Goal: Task Accomplishment & Management: Complete application form

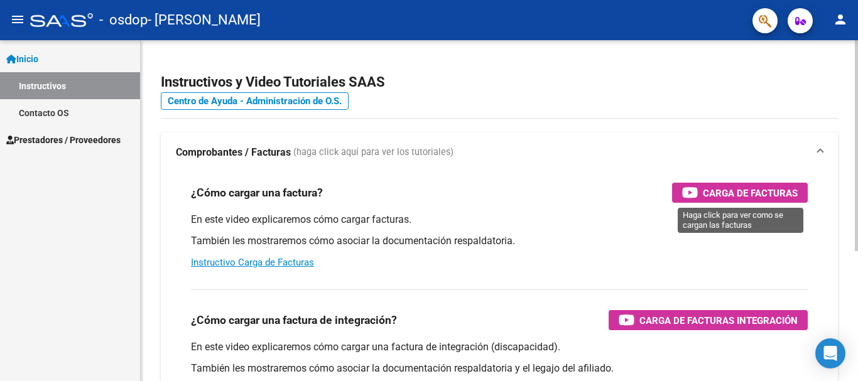
click at [755, 202] on div "Carga de Facturas" at bounding box center [740, 193] width 116 height 20
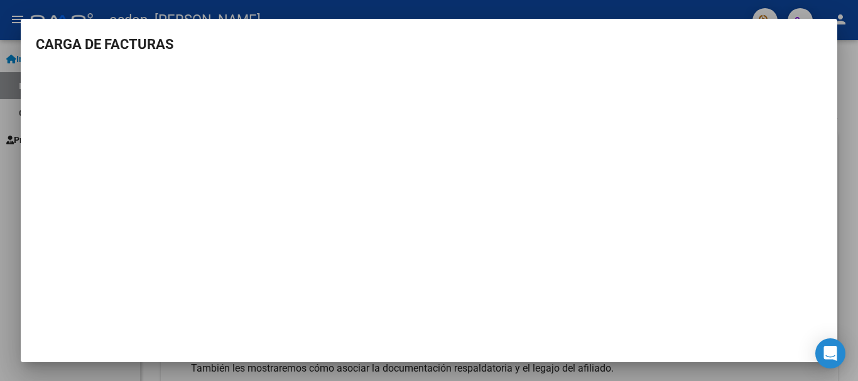
click at [692, 4] on div at bounding box center [429, 190] width 858 height 381
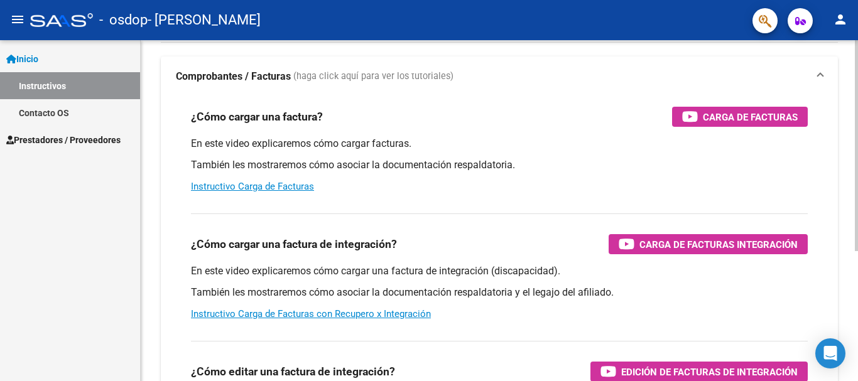
scroll to position [75, 0]
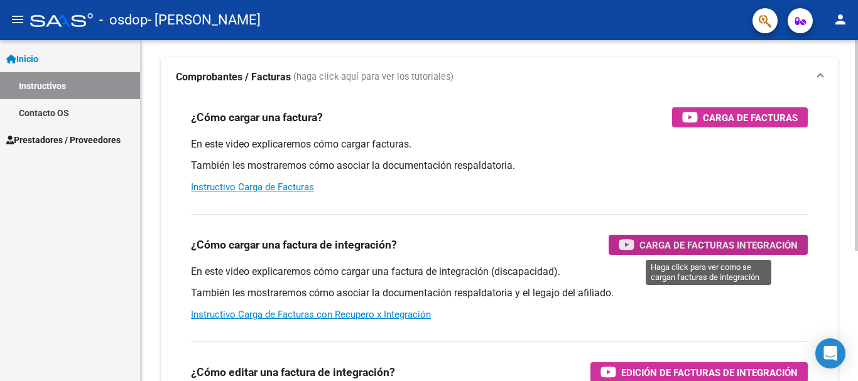
click at [727, 247] on span "Carga de Facturas Integración" at bounding box center [718, 245] width 158 height 16
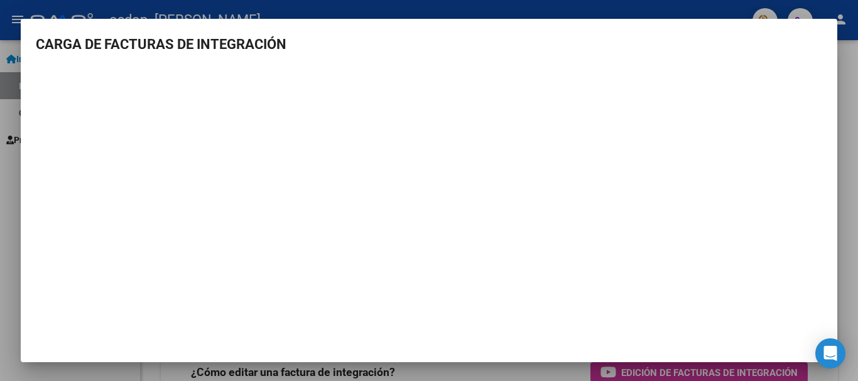
click at [701, 3] on div at bounding box center [429, 190] width 858 height 381
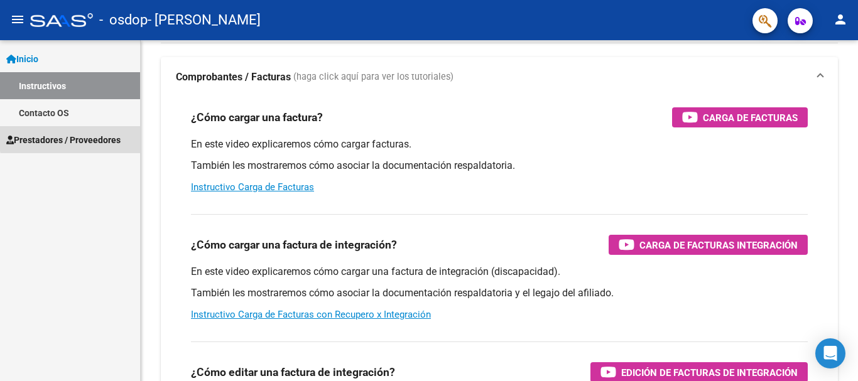
click at [95, 136] on span "Prestadores / Proveedores" at bounding box center [63, 140] width 114 height 14
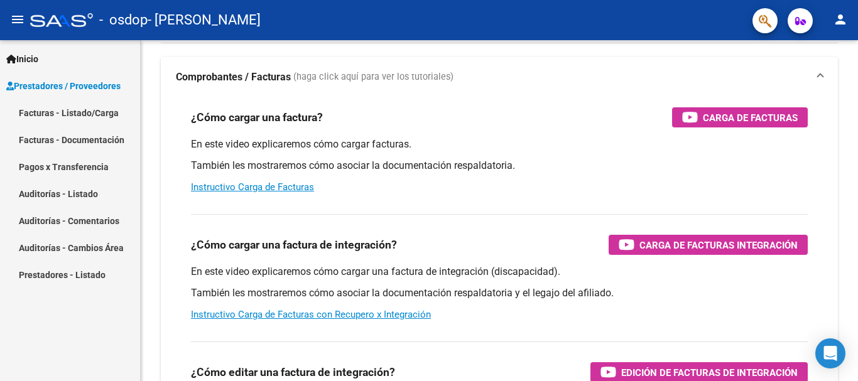
click at [101, 116] on link "Facturas - Listado/Carga" at bounding box center [70, 112] width 140 height 27
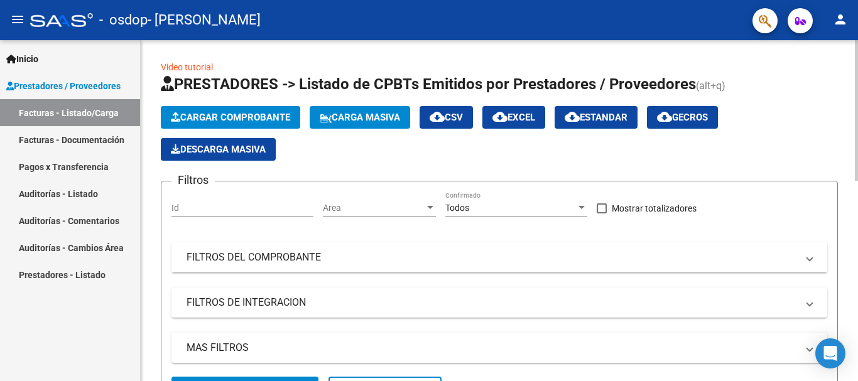
click at [857, 55] on div at bounding box center [856, 210] width 3 height 341
click at [213, 117] on span "Cargar Comprobante" at bounding box center [230, 117] width 119 height 11
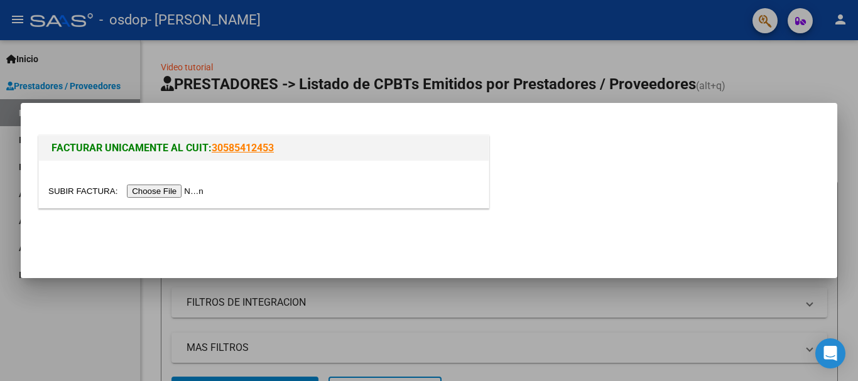
click at [769, 82] on div at bounding box center [429, 190] width 858 height 381
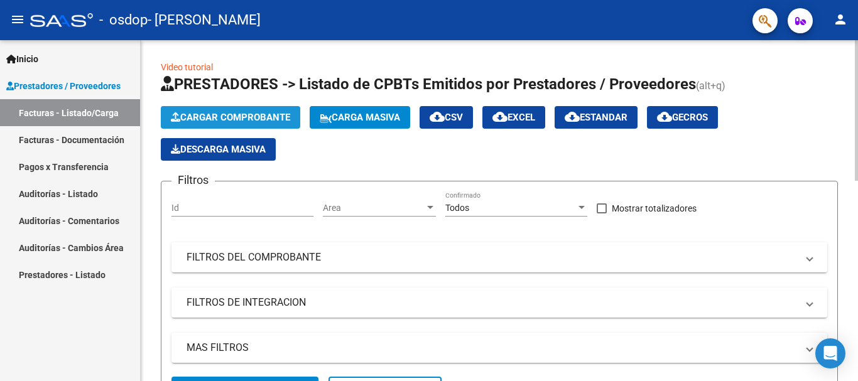
click at [248, 118] on span "Cargar Comprobante" at bounding box center [230, 117] width 119 height 11
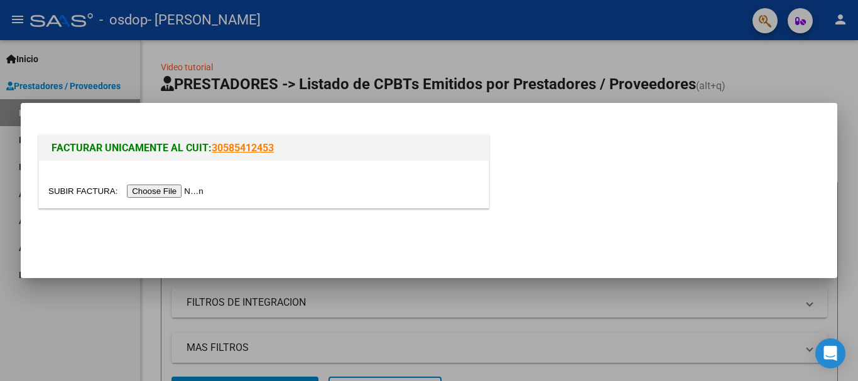
click at [204, 189] on input "file" at bounding box center [127, 191] width 159 height 13
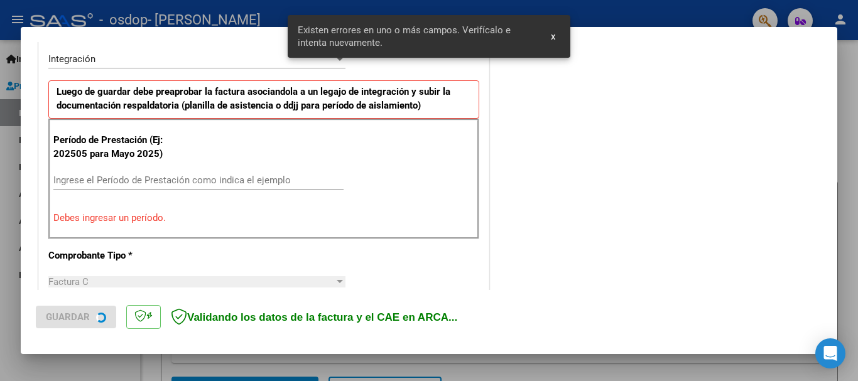
scroll to position [313, 0]
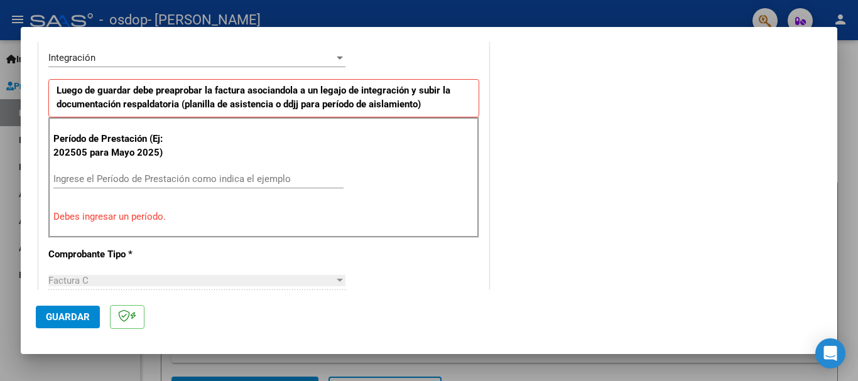
click at [126, 177] on input "Ingrese el Período de Prestación como indica el ejemplo" at bounding box center [198, 178] width 290 height 11
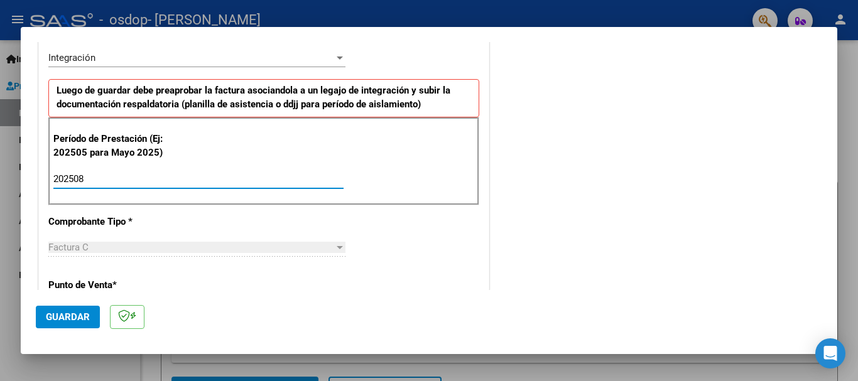
type input "202508"
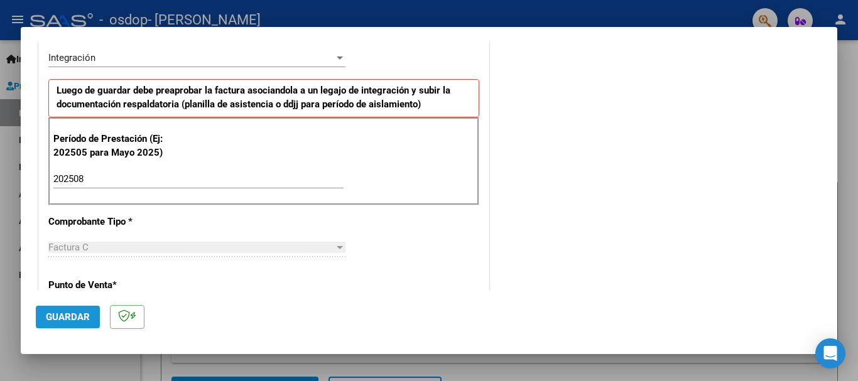
click at [82, 314] on span "Guardar" at bounding box center [68, 317] width 44 height 11
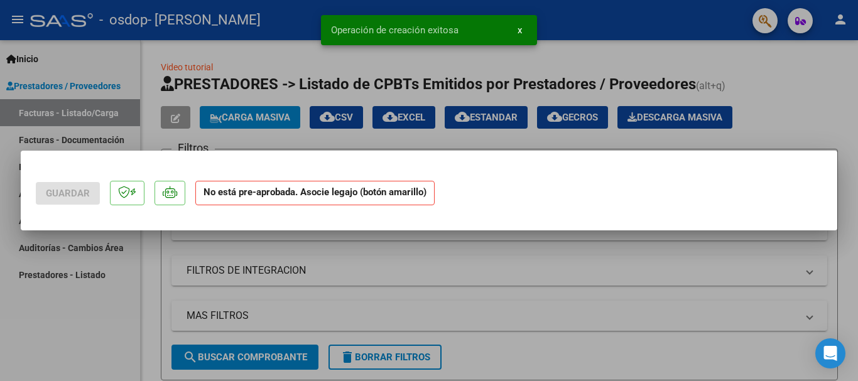
scroll to position [0, 0]
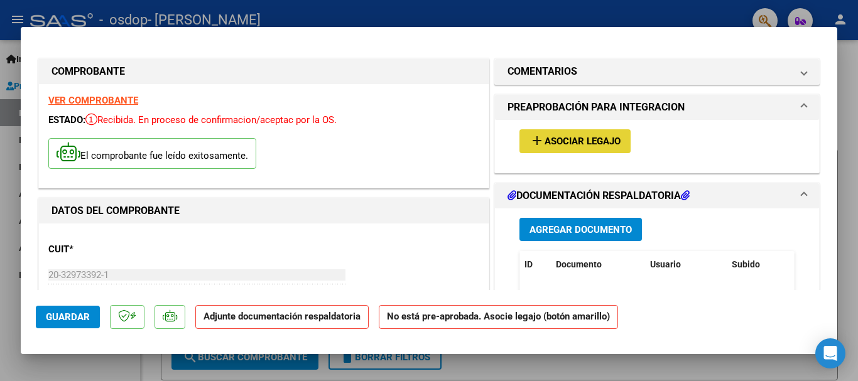
click at [596, 137] on span "Asociar Legajo" at bounding box center [583, 141] width 76 height 11
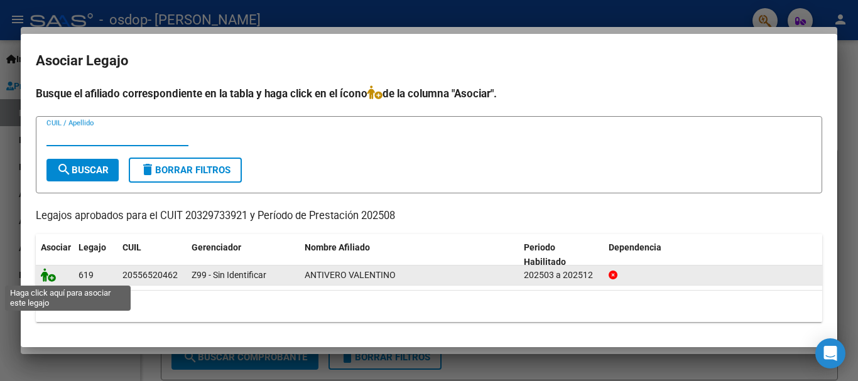
click at [47, 276] on icon at bounding box center [48, 275] width 15 height 14
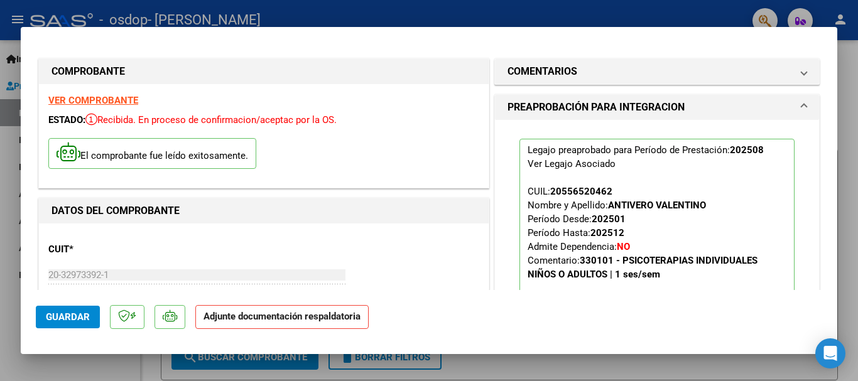
click at [802, 106] on span at bounding box center [804, 107] width 5 height 15
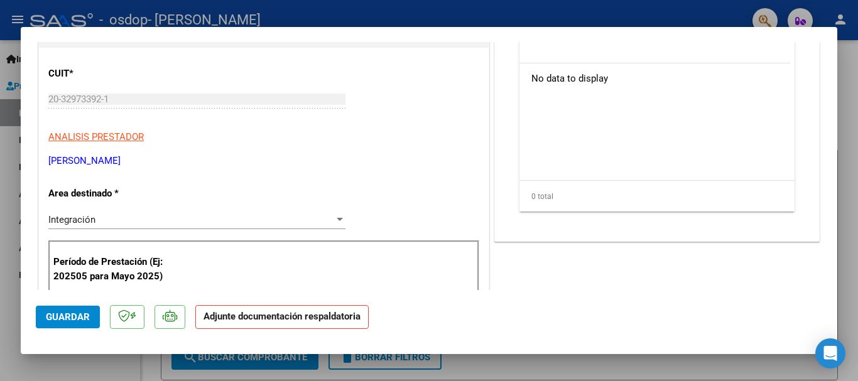
scroll to position [201, 0]
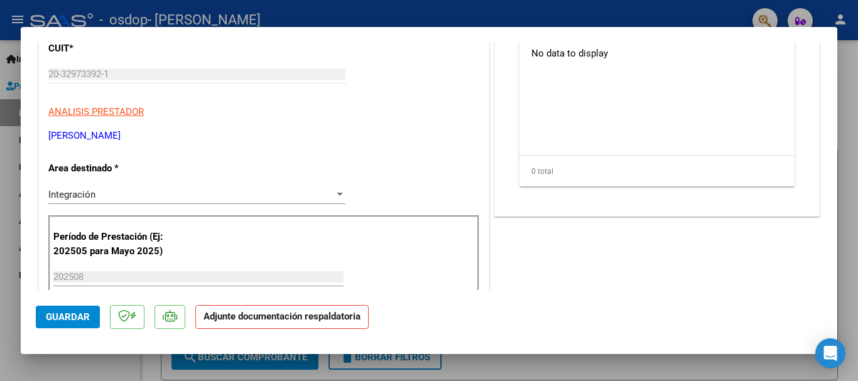
click at [334, 197] on div at bounding box center [339, 195] width 11 height 10
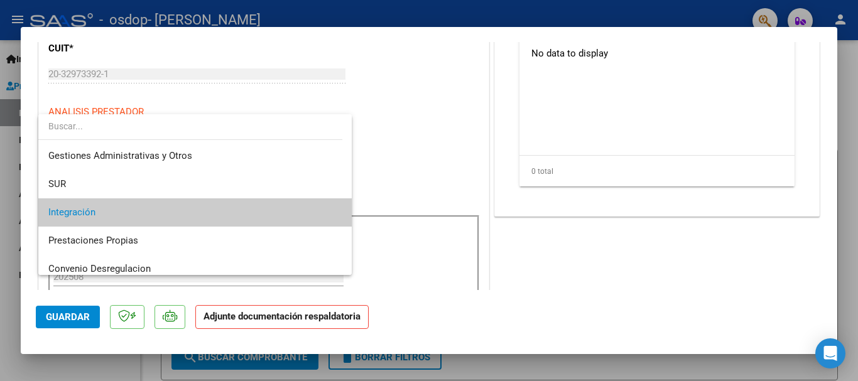
scroll to position [24, 0]
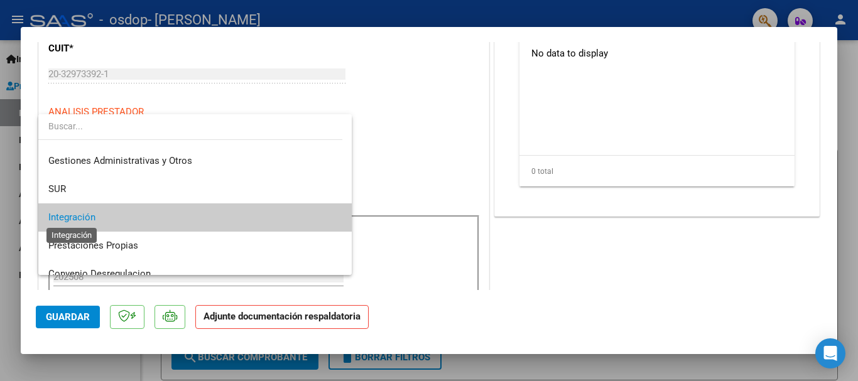
click at [58, 218] on span "Integración" at bounding box center [71, 217] width 47 height 11
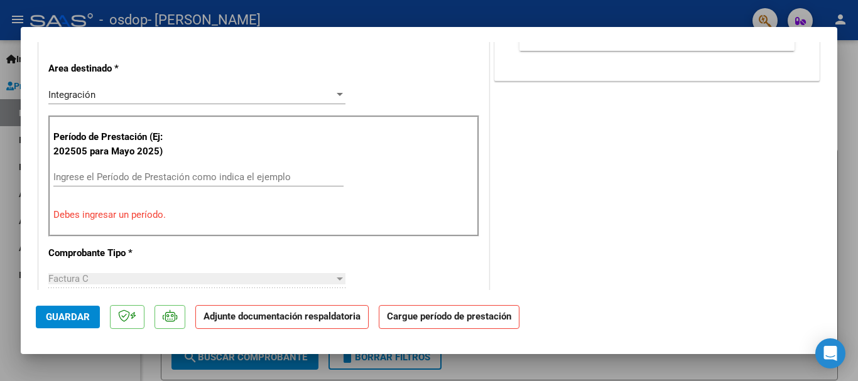
scroll to position [323, 0]
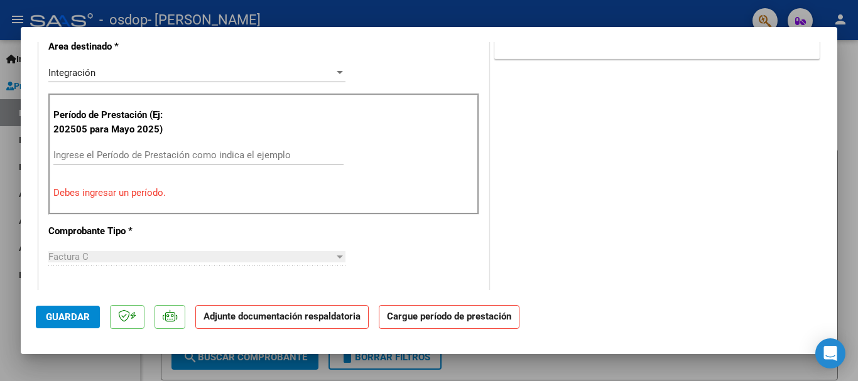
click at [168, 152] on input "Ingrese el Período de Prestación como indica el ejemplo" at bounding box center [198, 154] width 290 height 11
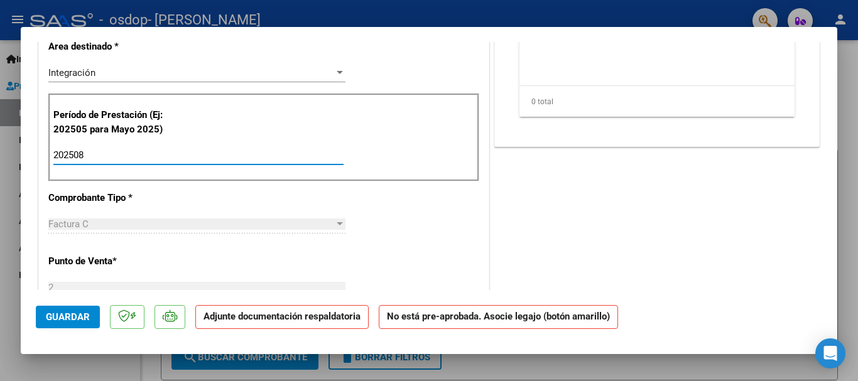
type input "202508"
click at [387, 222] on div "CUIT * 20-32973392-1 Ingresar CUIT ANALISIS PRESTADOR ANGELERI [PERSON_NAME] AR…" at bounding box center [264, 354] width 450 height 907
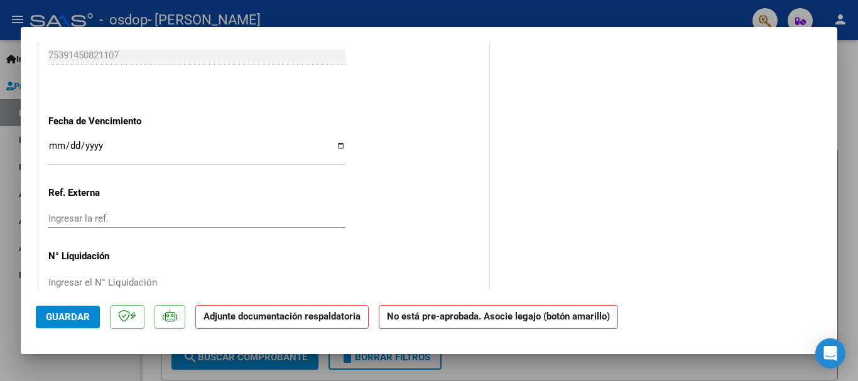
scroll to position [843, 0]
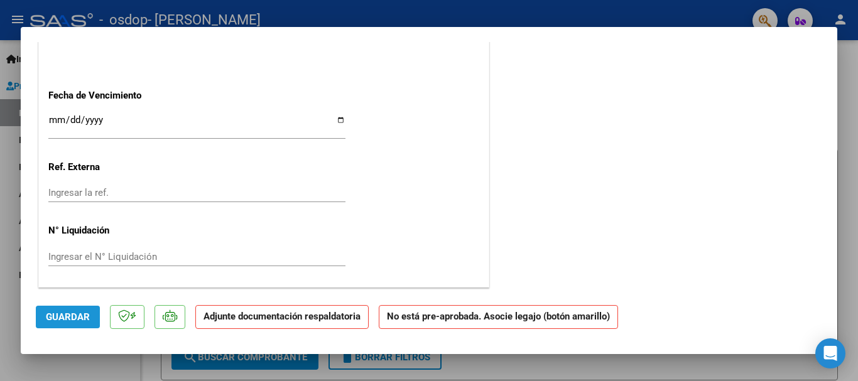
click at [77, 313] on span "Guardar" at bounding box center [68, 317] width 44 height 11
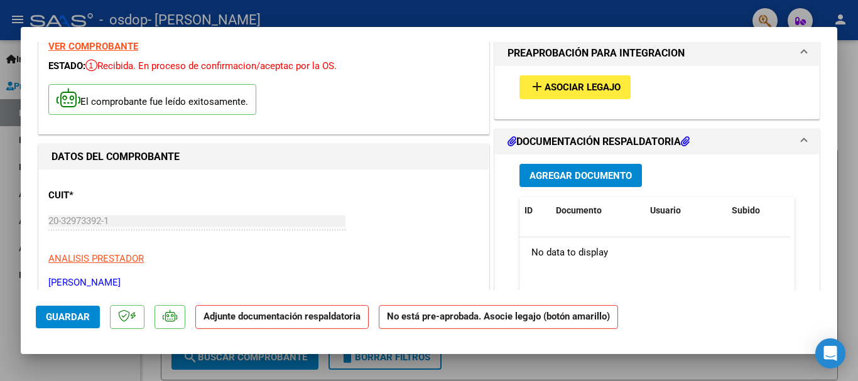
scroll to position [31, 0]
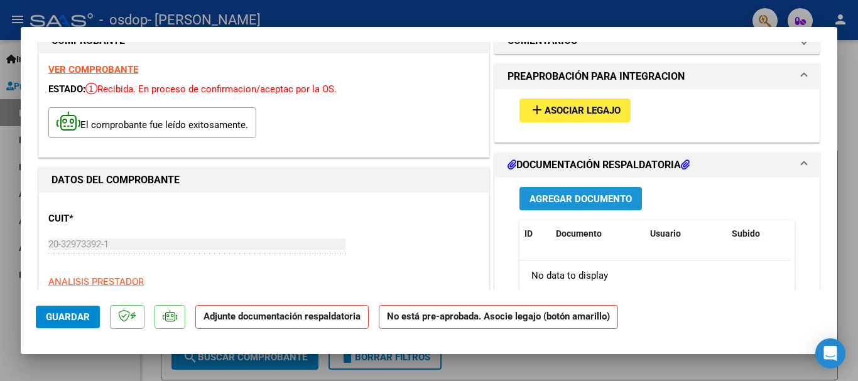
click at [586, 198] on span "Agregar Documento" at bounding box center [581, 198] width 102 height 11
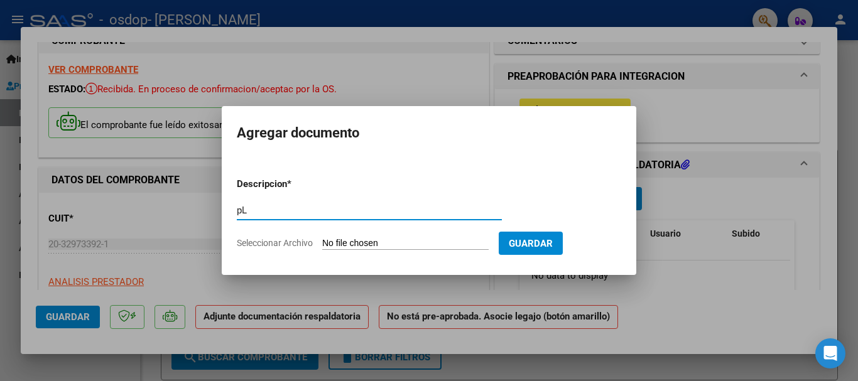
type input "p"
type input "Planilla de asistencia agosto"
click at [362, 241] on input "Seleccionar Archivo" at bounding box center [405, 244] width 166 height 12
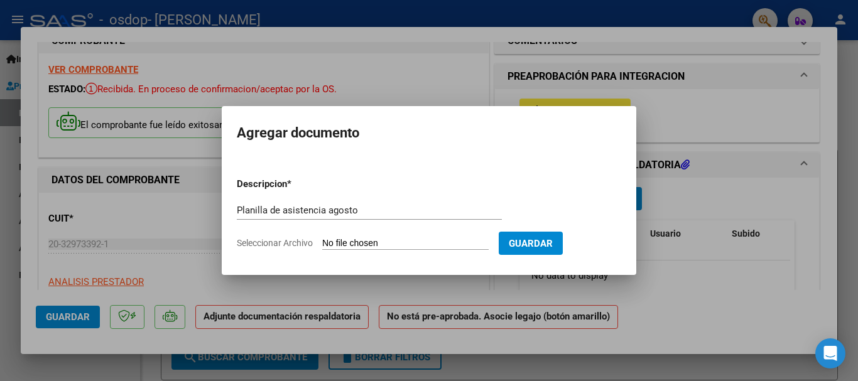
type input "C:\fakepath\Asistencia Agosto (1).PDF"
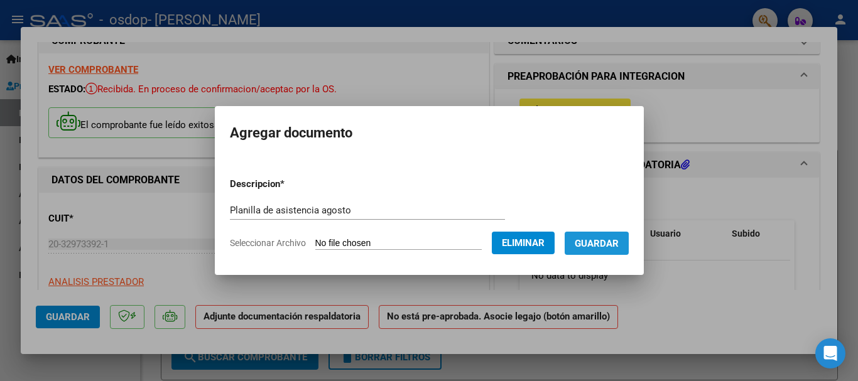
click at [595, 246] on span "Guardar" at bounding box center [597, 243] width 44 height 11
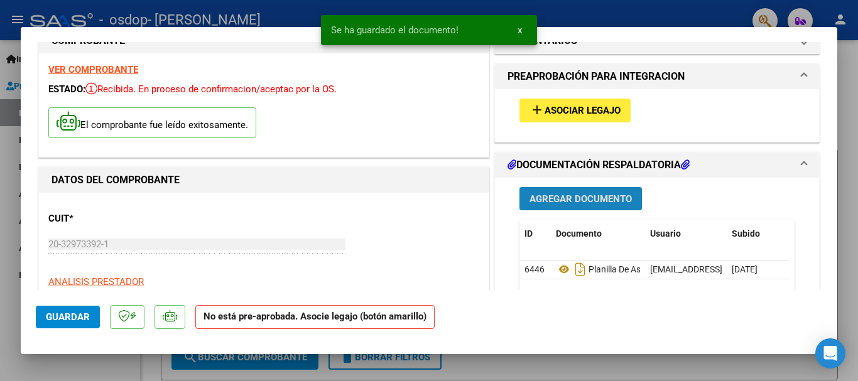
click at [582, 203] on span "Agregar Documento" at bounding box center [581, 198] width 102 height 11
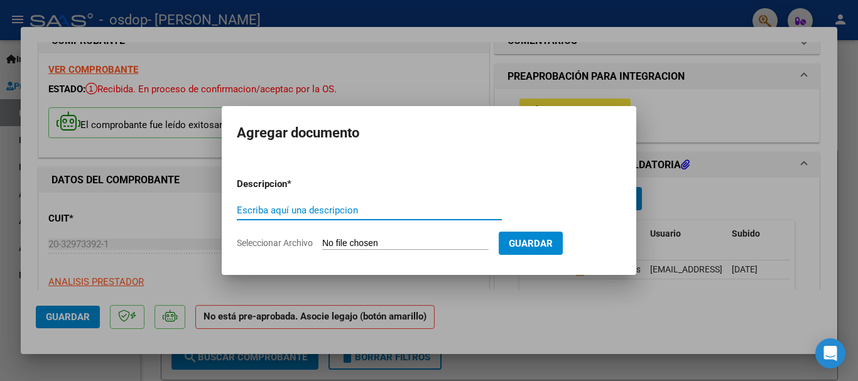
type input "a"
type input "Autorizacion 2025"
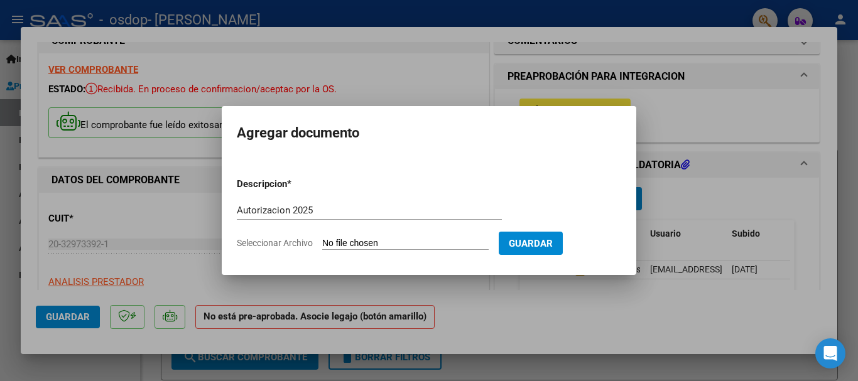
click at [341, 244] on input "Seleccionar Archivo" at bounding box center [405, 244] width 166 height 12
type input "C:\fakepath\Autorizacion 2025.PDF"
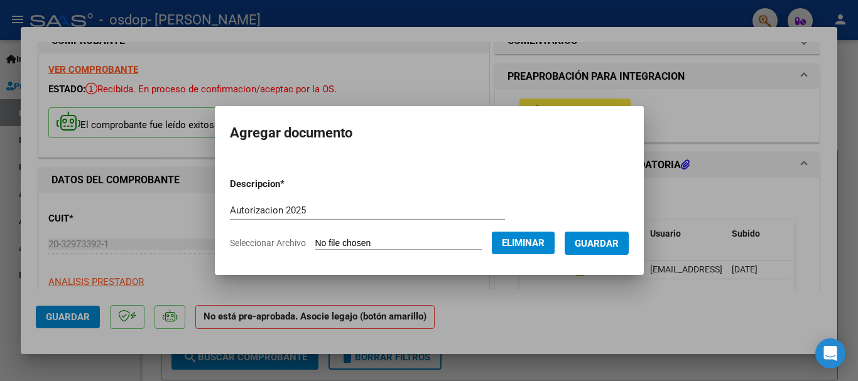
click at [603, 244] on span "Guardar" at bounding box center [597, 243] width 44 height 11
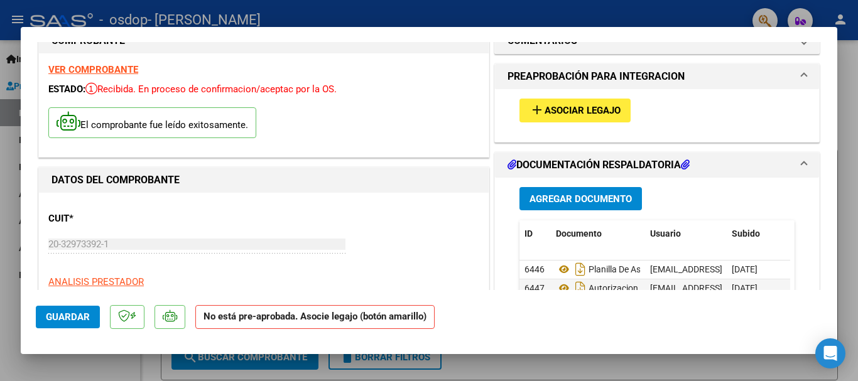
scroll to position [13, 0]
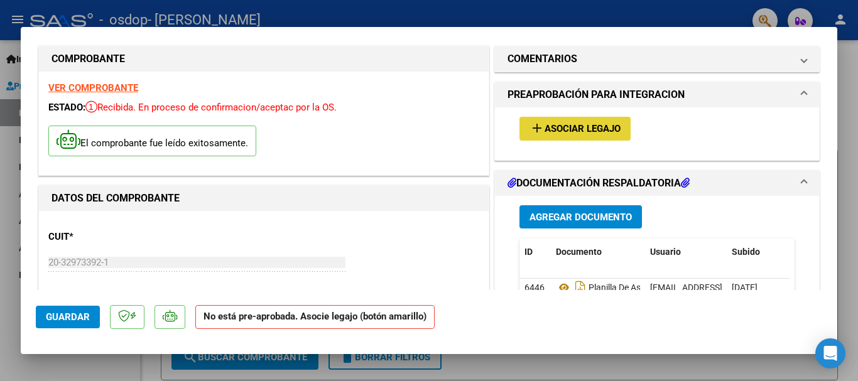
click at [604, 137] on button "add Asociar Legajo" at bounding box center [574, 128] width 111 height 23
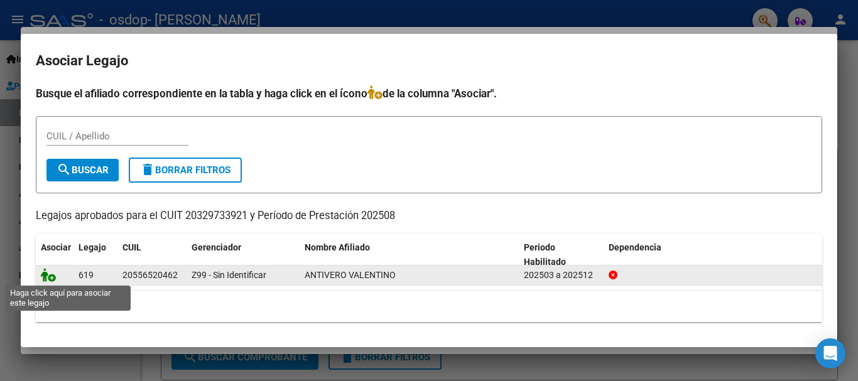
click at [46, 273] on icon at bounding box center [48, 275] width 15 height 14
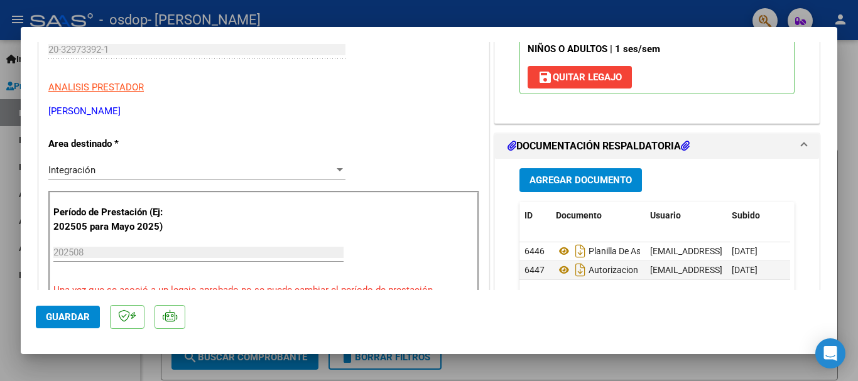
scroll to position [251, 0]
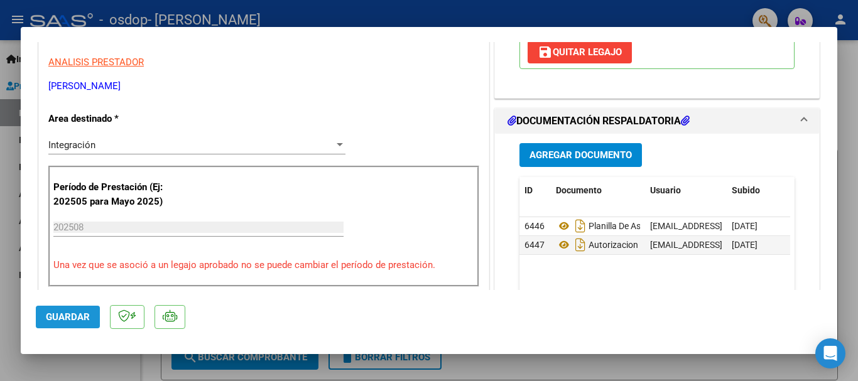
click at [69, 315] on span "Guardar" at bounding box center [68, 317] width 44 height 11
click at [856, 71] on div at bounding box center [429, 190] width 858 height 381
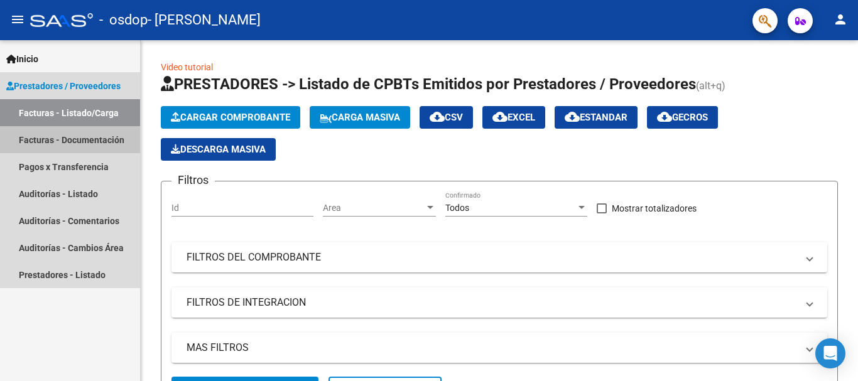
click at [79, 141] on link "Facturas - Documentación" at bounding box center [70, 139] width 140 height 27
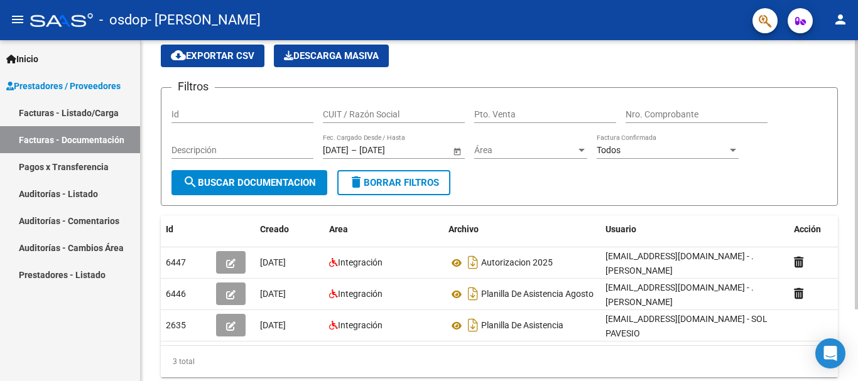
scroll to position [52, 0]
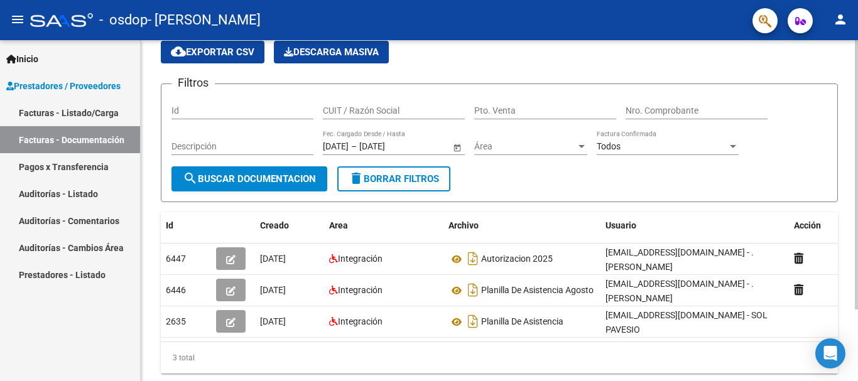
click at [857, 141] on div at bounding box center [856, 218] width 3 height 269
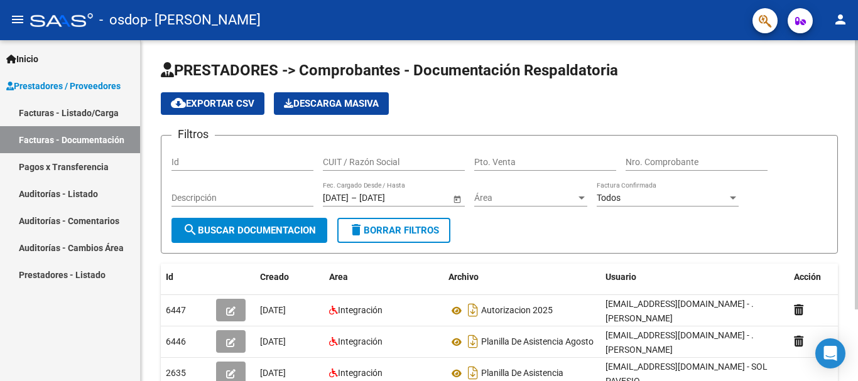
click at [857, 48] on div at bounding box center [856, 210] width 3 height 341
click at [857, 48] on div at bounding box center [856, 174] width 3 height 269
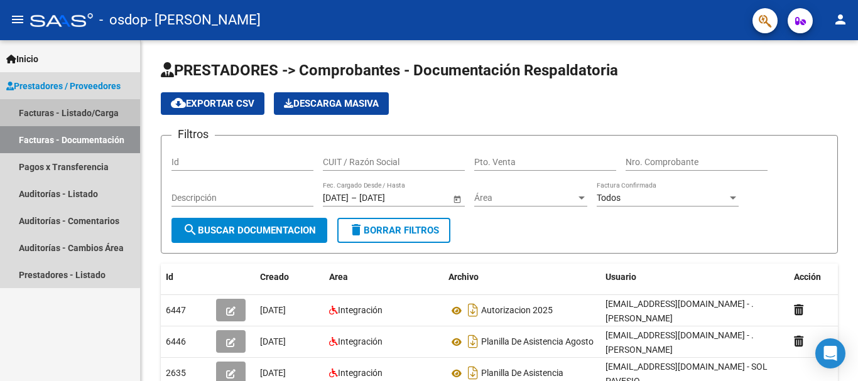
click at [53, 107] on link "Facturas - Listado/Carga" at bounding box center [70, 112] width 140 height 27
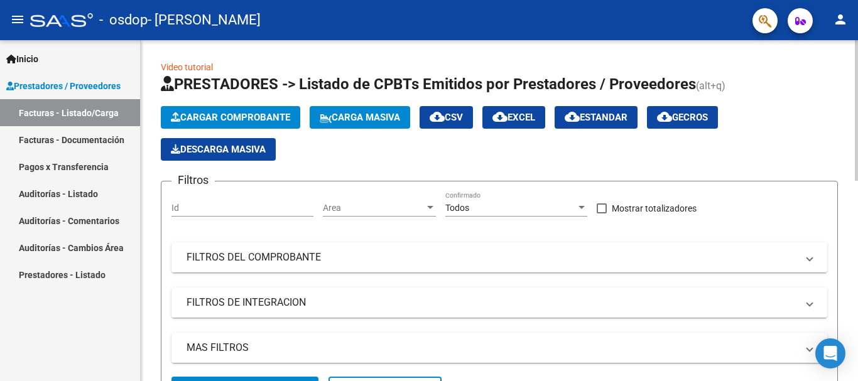
scroll to position [341, 0]
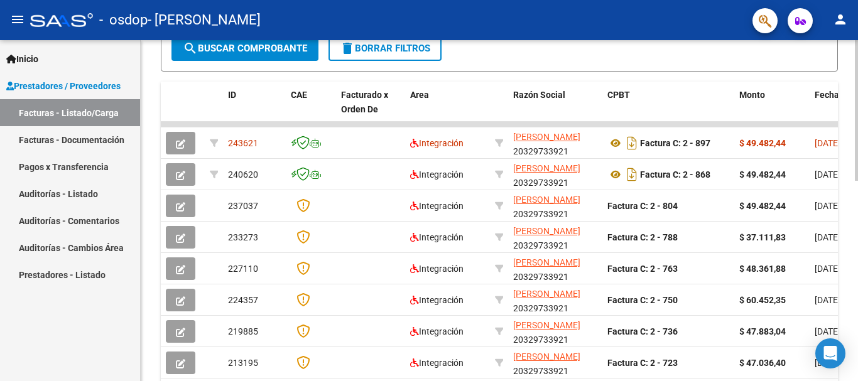
click at [857, 199] on div at bounding box center [856, 210] width 3 height 341
click at [38, 54] on span "Inicio" at bounding box center [22, 59] width 32 height 14
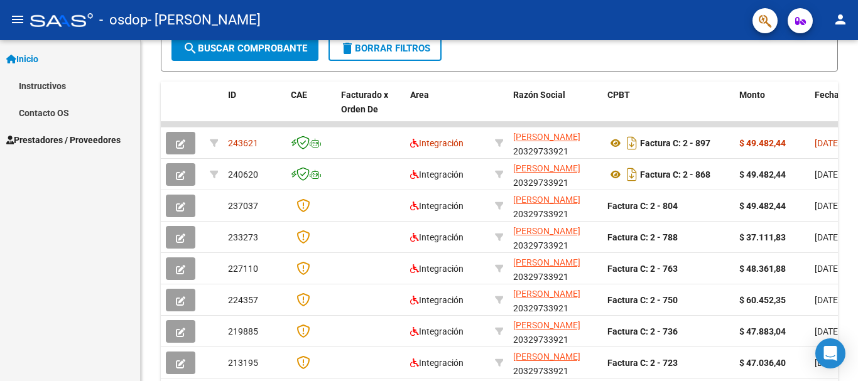
click at [38, 54] on span "Inicio" at bounding box center [22, 59] width 32 height 14
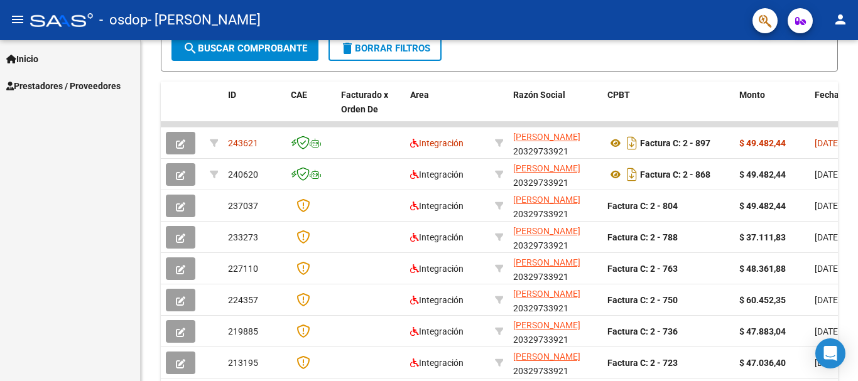
click at [54, 28] on div "- osdop - [PERSON_NAME]" at bounding box center [386, 20] width 712 height 28
click at [14, 24] on mat-icon "menu" at bounding box center [17, 19] width 15 height 15
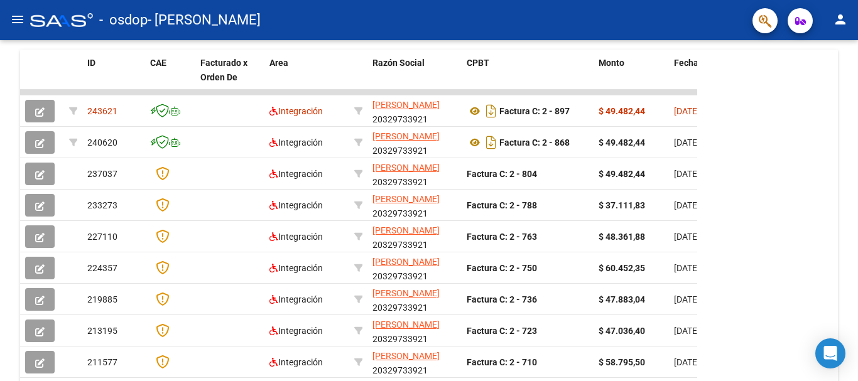
scroll to position [309, 0]
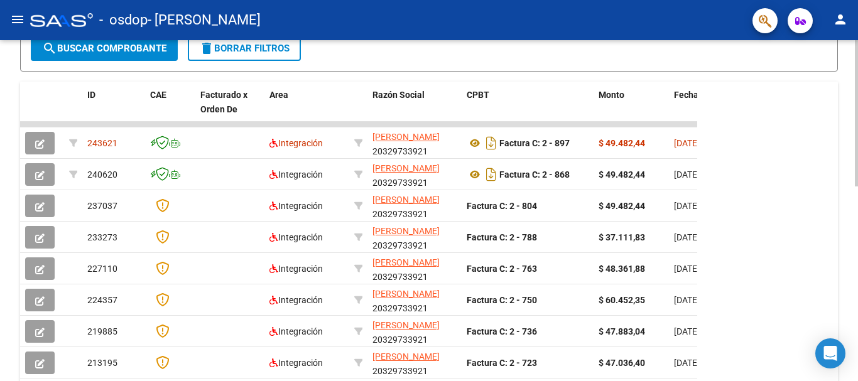
click at [853, 43] on div "Video tutorial PRESTADORES -> Listado de CPBTs Emitidos por Prestadores / Prove…" at bounding box center [429, 124] width 858 height 786
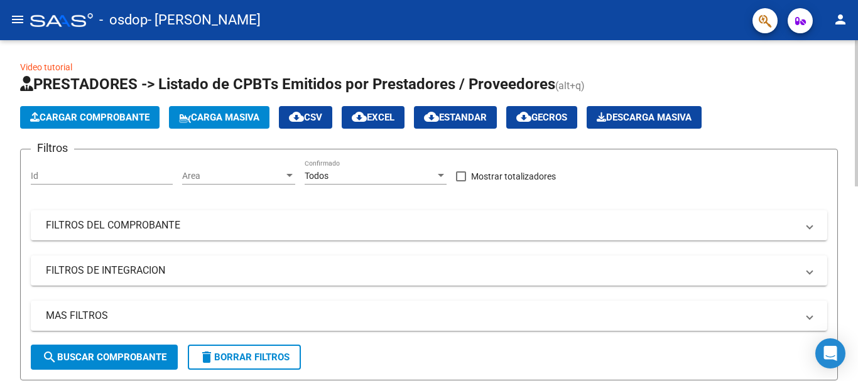
click at [857, 80] on div at bounding box center [856, 210] width 3 height 341
click at [23, 24] on mat-icon "menu" at bounding box center [17, 19] width 15 height 15
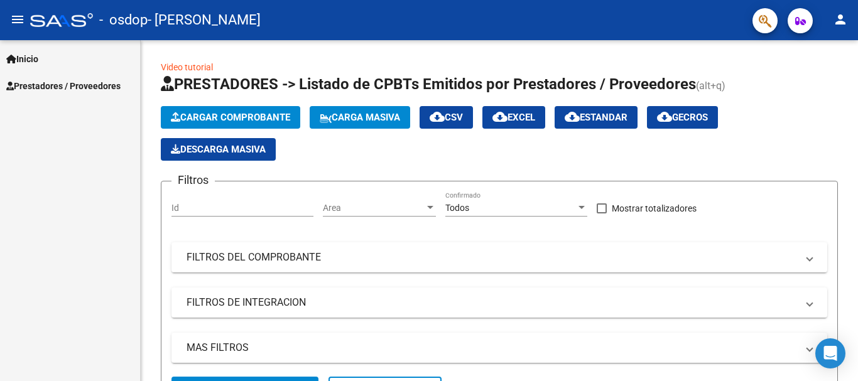
click at [48, 78] on link "Prestadores / Proveedores" at bounding box center [70, 85] width 140 height 27
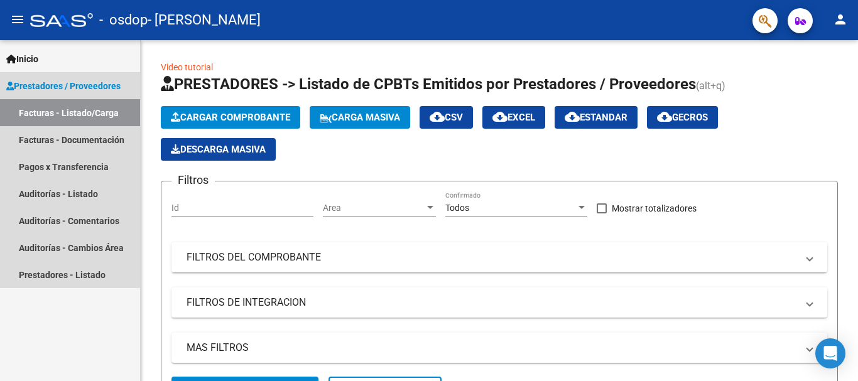
click at [65, 111] on link "Facturas - Listado/Carga" at bounding box center [70, 112] width 140 height 27
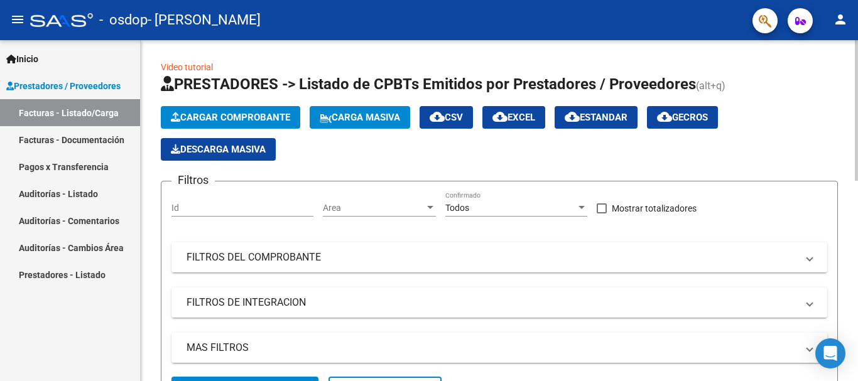
click at [234, 211] on input "Id" at bounding box center [242, 208] width 142 height 11
click at [63, 135] on link "Facturas - Documentación" at bounding box center [70, 139] width 140 height 27
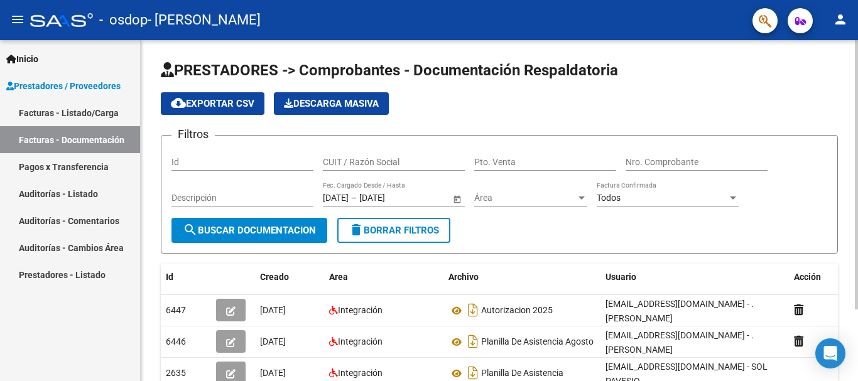
click at [185, 155] on div "Id" at bounding box center [242, 158] width 142 height 25
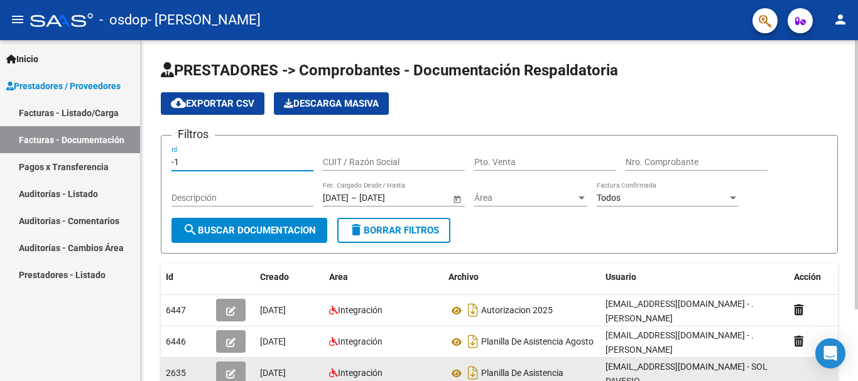
type input "-2"
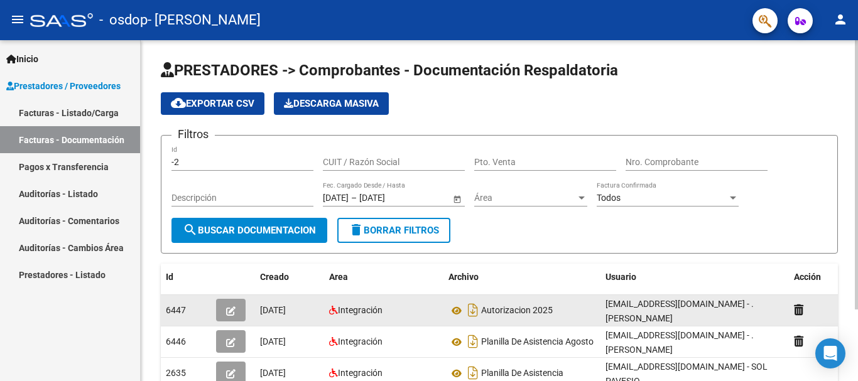
click at [181, 315] on span "6447" at bounding box center [176, 310] width 20 height 10
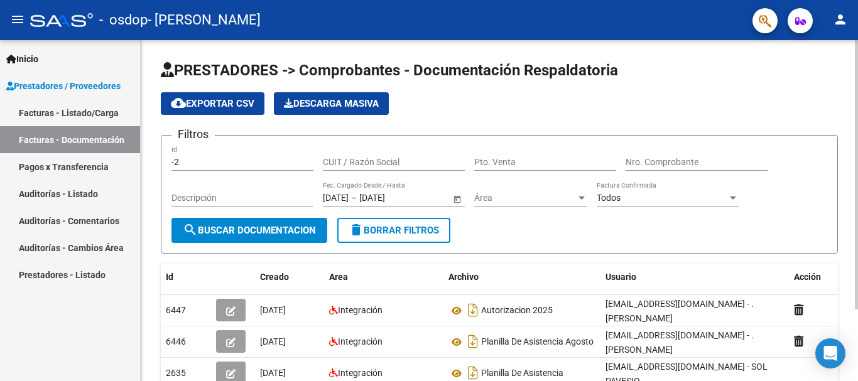
click at [210, 159] on input "-2" at bounding box center [242, 162] width 142 height 11
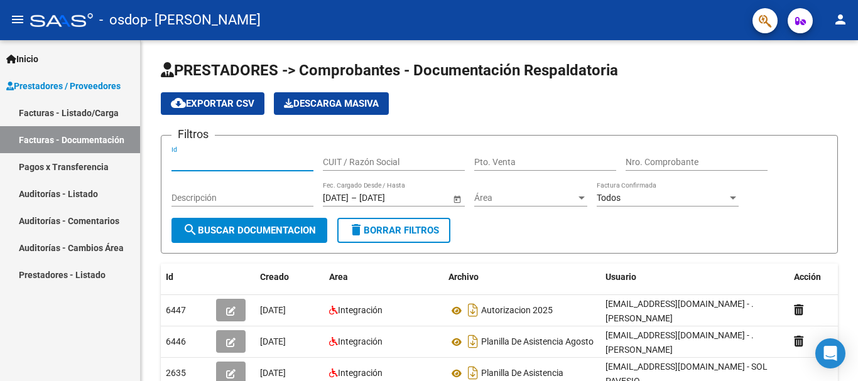
type input "-1"
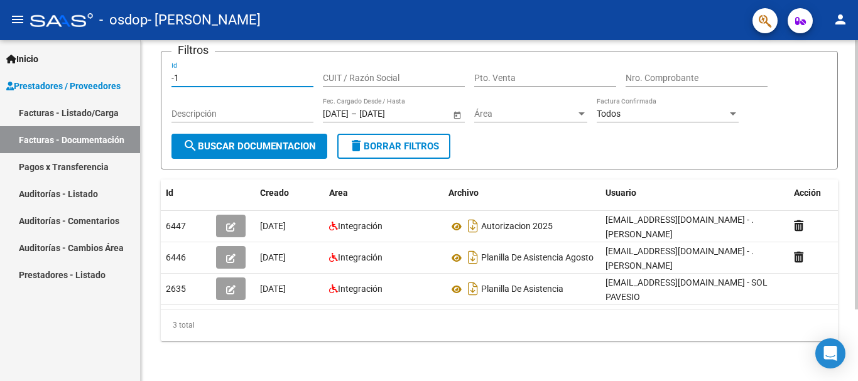
click at [857, 171] on div at bounding box center [856, 246] width 3 height 269
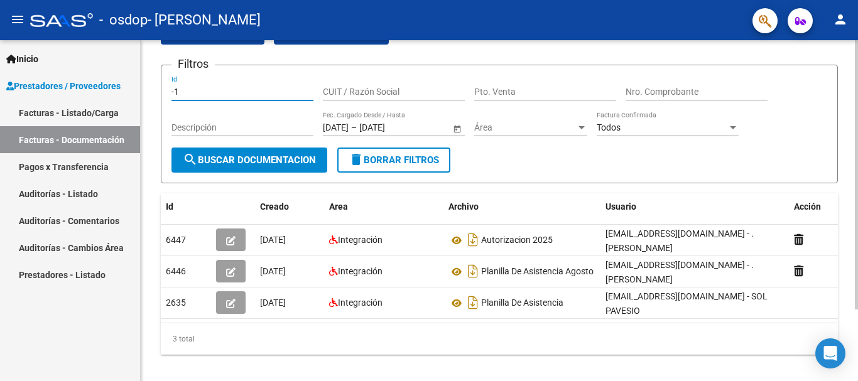
click at [857, 152] on div at bounding box center [856, 235] width 3 height 269
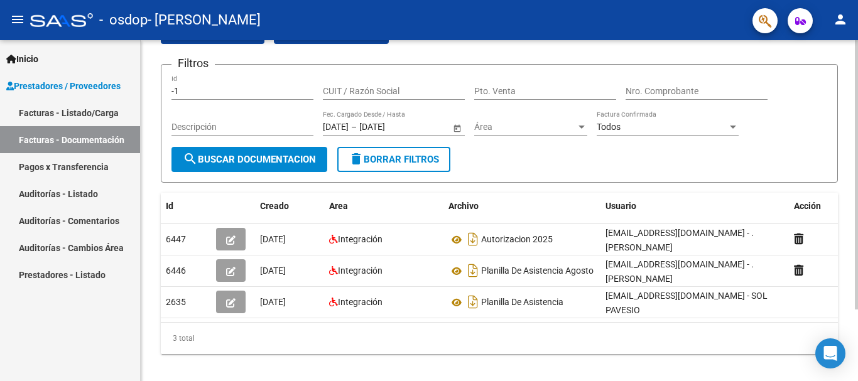
click at [852, 48] on div "PRESTADORES -> Comprobantes - Documentación Respaldatoria cloud_download Export…" at bounding box center [499, 181] width 717 height 425
click at [183, 92] on input "-1" at bounding box center [242, 91] width 142 height 11
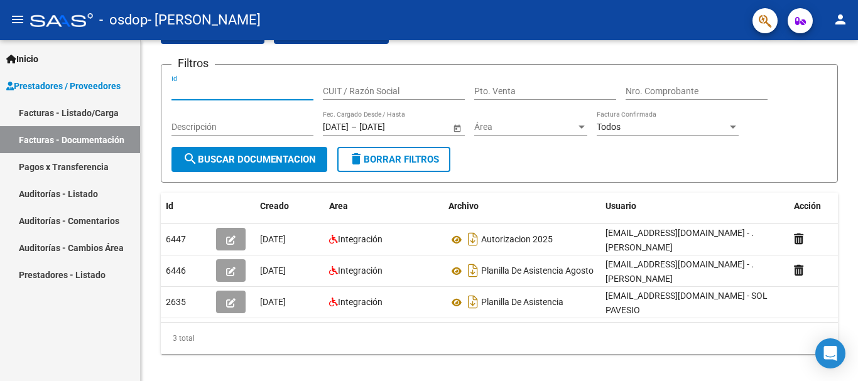
click at [73, 111] on link "Facturas - Listado/Carga" at bounding box center [70, 112] width 140 height 27
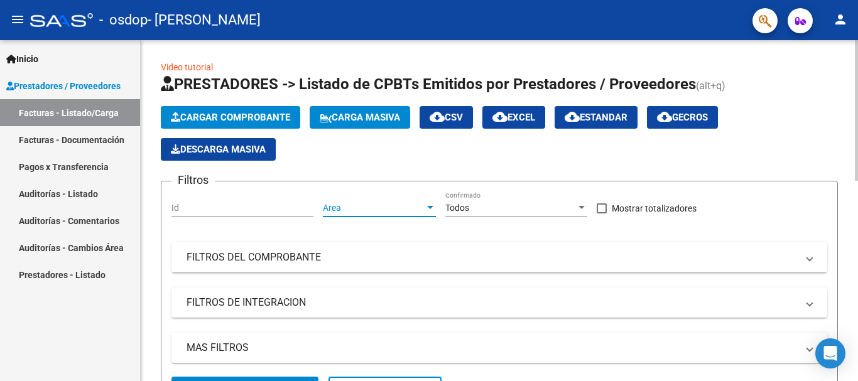
click at [351, 203] on span "Area" at bounding box center [374, 208] width 102 height 11
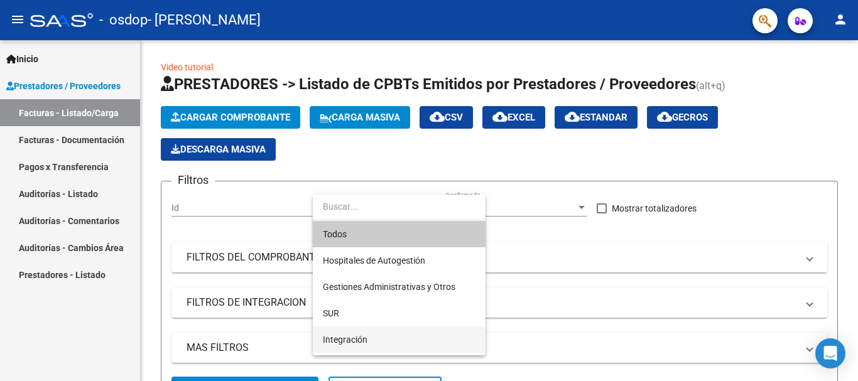
click at [411, 338] on span "Integración" at bounding box center [399, 340] width 153 height 26
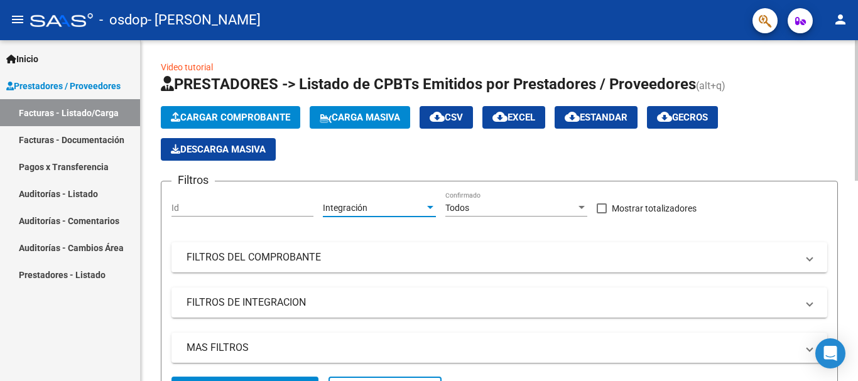
click at [432, 209] on div at bounding box center [430, 207] width 6 height 3
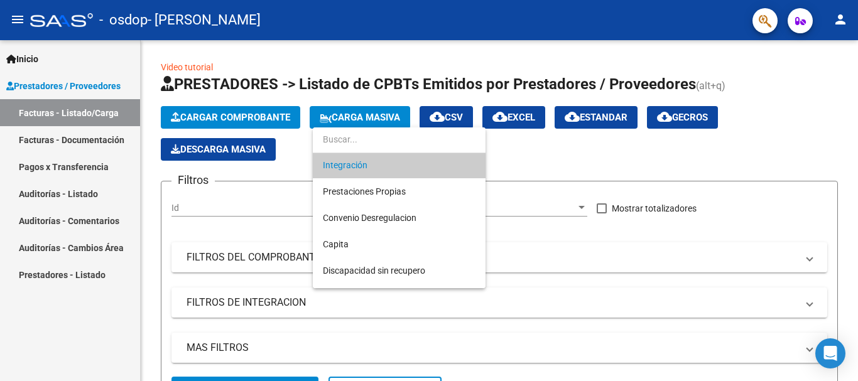
scroll to position [129, 0]
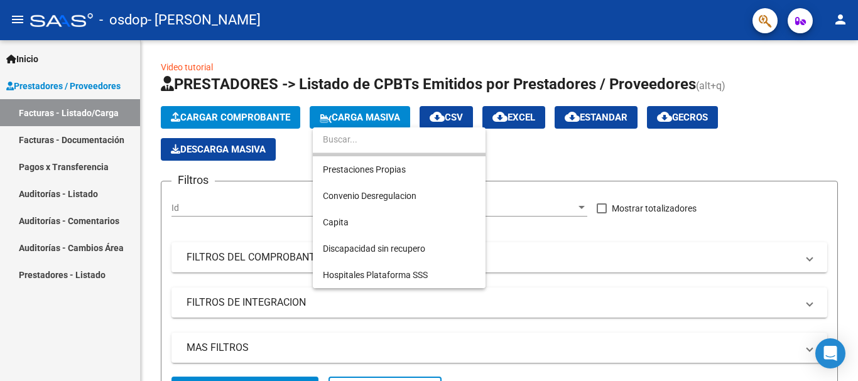
click at [511, 234] on div at bounding box center [429, 190] width 858 height 381
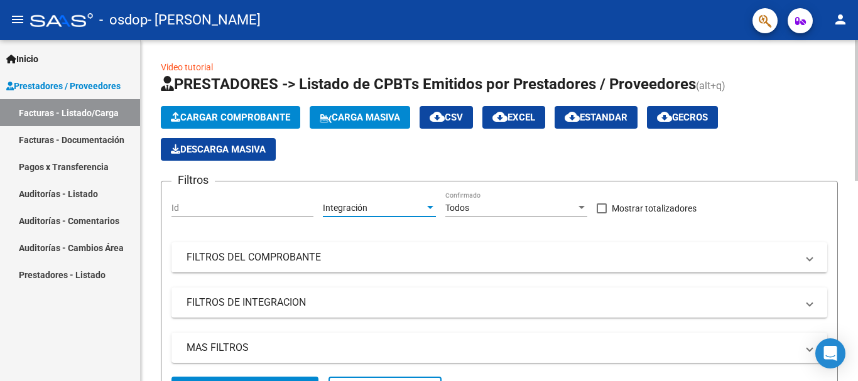
click at [430, 210] on div at bounding box center [430, 208] width 11 height 10
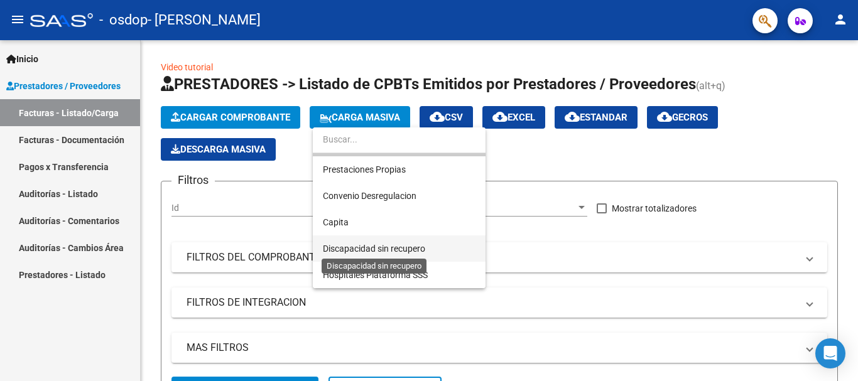
click at [420, 246] on span "Discapacidad sin recupero" at bounding box center [374, 249] width 102 height 10
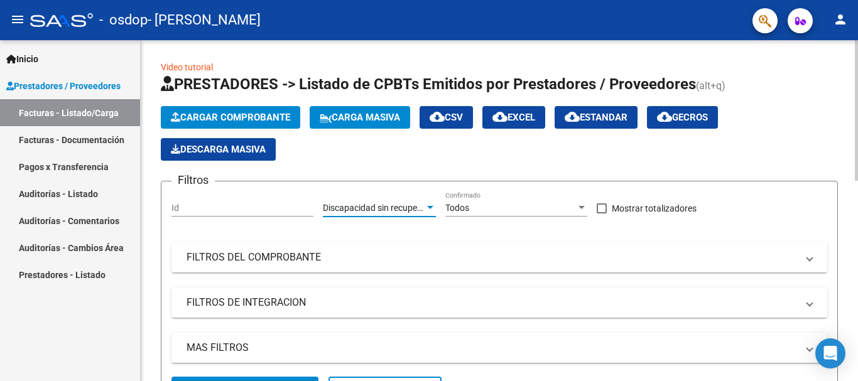
click at [856, 181] on div at bounding box center [856, 110] width 3 height 141
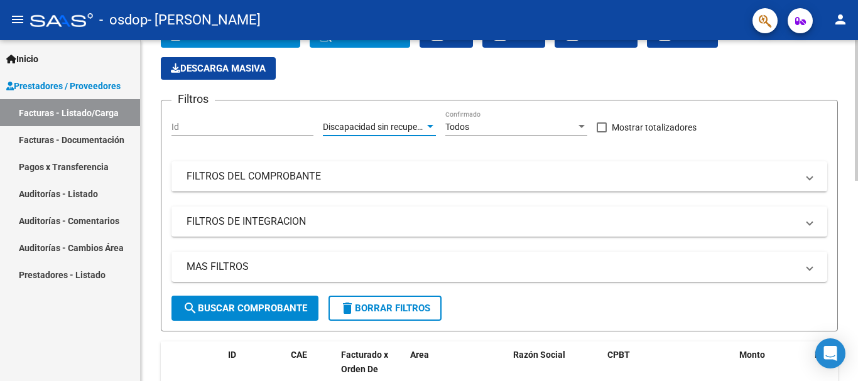
click at [857, 215] on div at bounding box center [856, 144] width 3 height 141
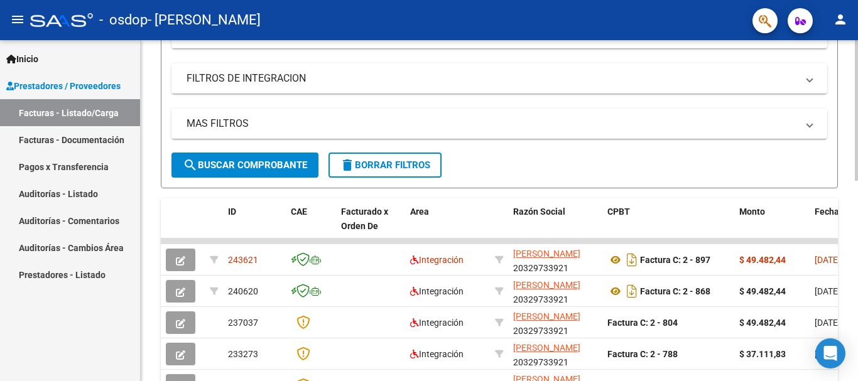
scroll to position [222, 0]
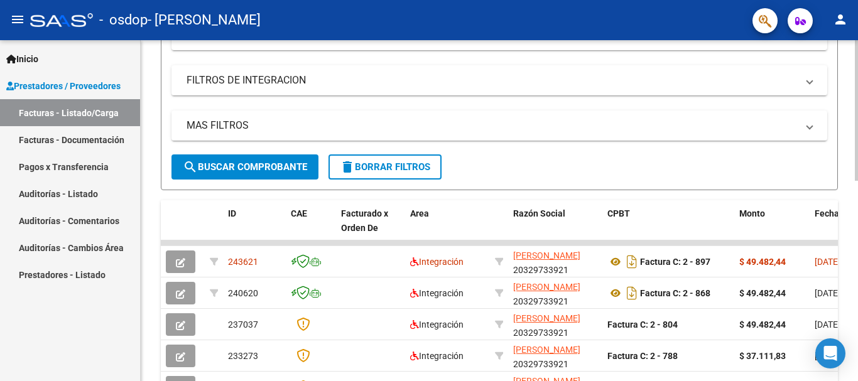
click at [857, 254] on div at bounding box center [856, 204] width 3 height 141
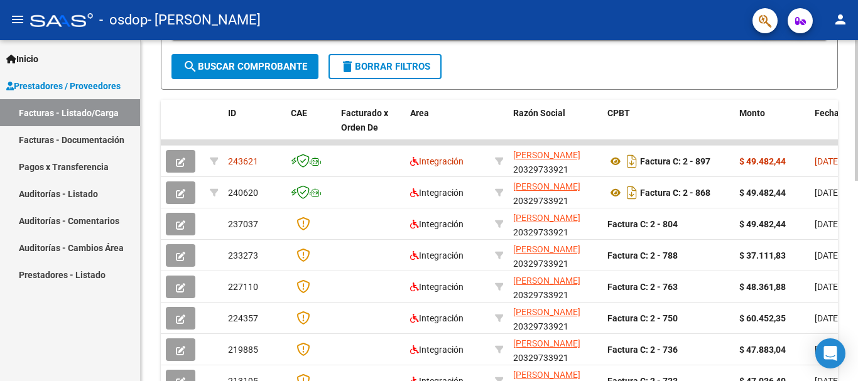
scroll to position [320, 0]
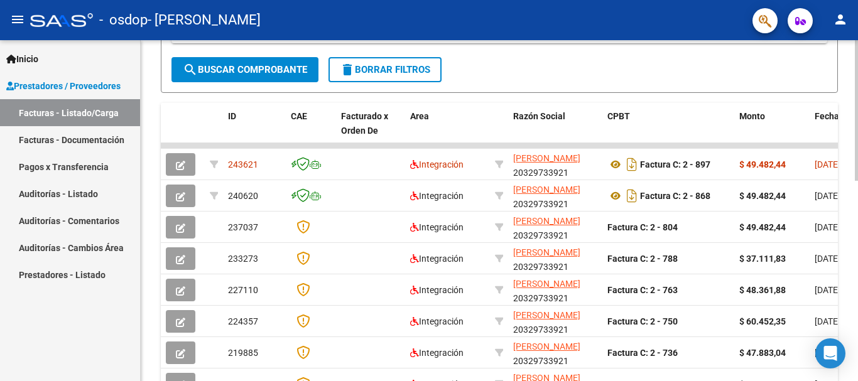
click at [854, 278] on div "Video tutorial PRESTADORES -> Listado de CPBTs Emitidos por Prestadores / Prove…" at bounding box center [501, 129] width 720 height 818
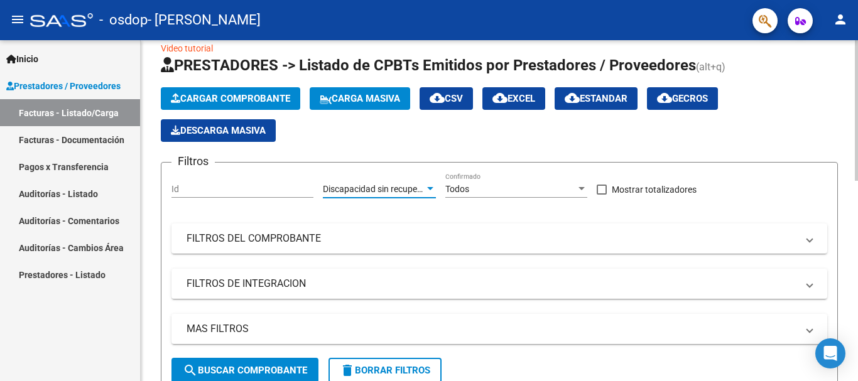
scroll to position [11, 0]
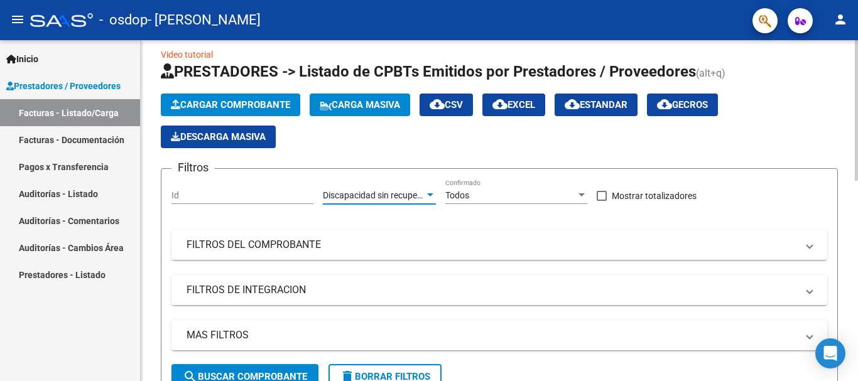
click at [857, 52] on div at bounding box center [856, 115] width 3 height 141
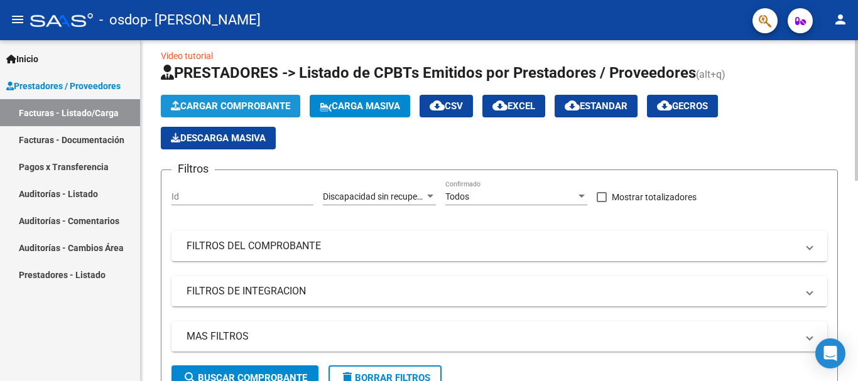
click at [187, 109] on span "Cargar Comprobante" at bounding box center [230, 106] width 119 height 11
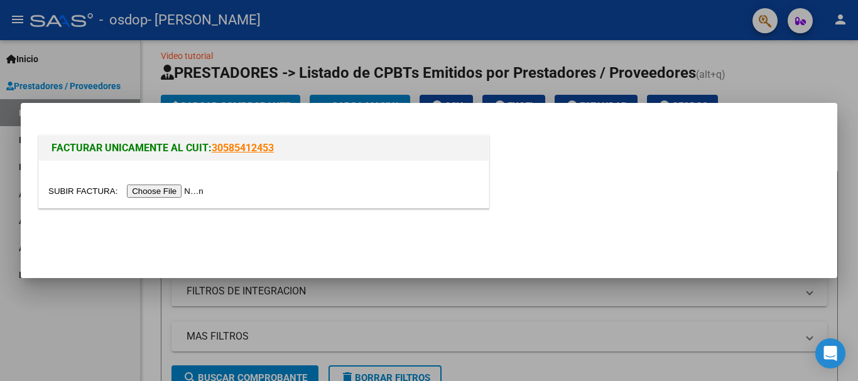
click at [173, 195] on input "file" at bounding box center [127, 191] width 159 height 13
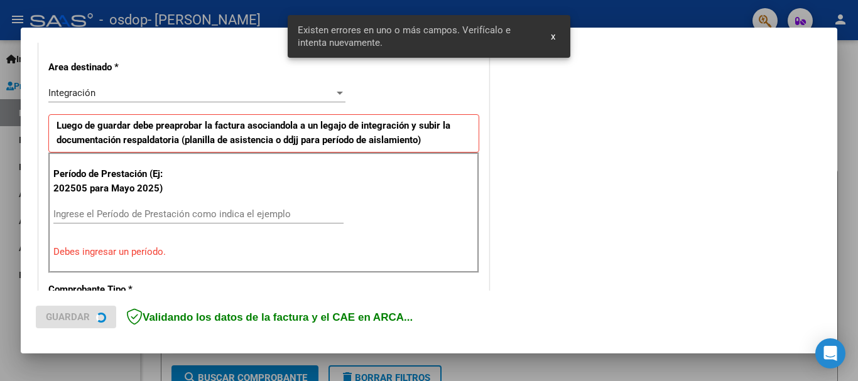
scroll to position [290, 0]
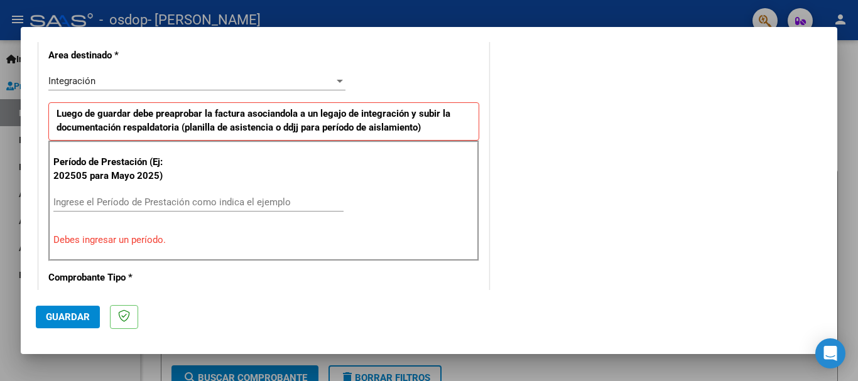
click at [144, 200] on input "Ingrese el Período de Prestación como indica el ejemplo" at bounding box center [198, 202] width 290 height 11
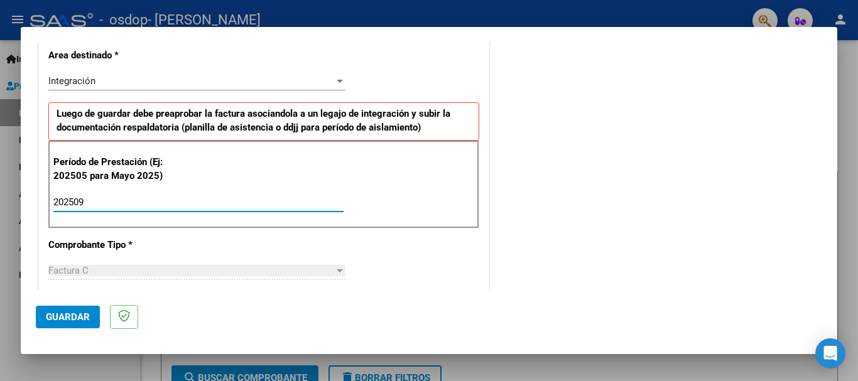
type input "202509"
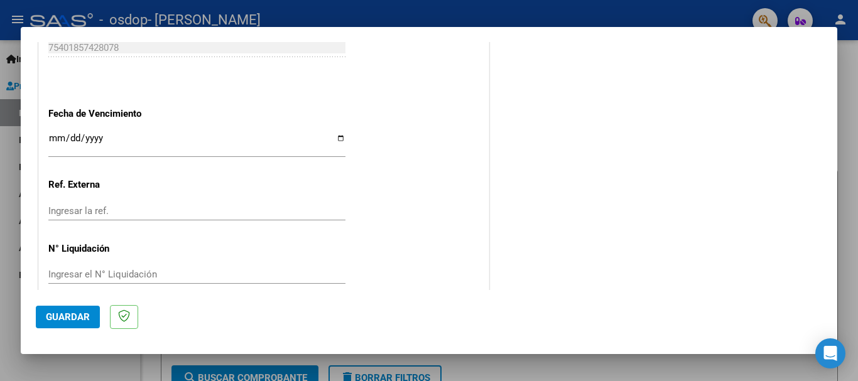
scroll to position [857, 0]
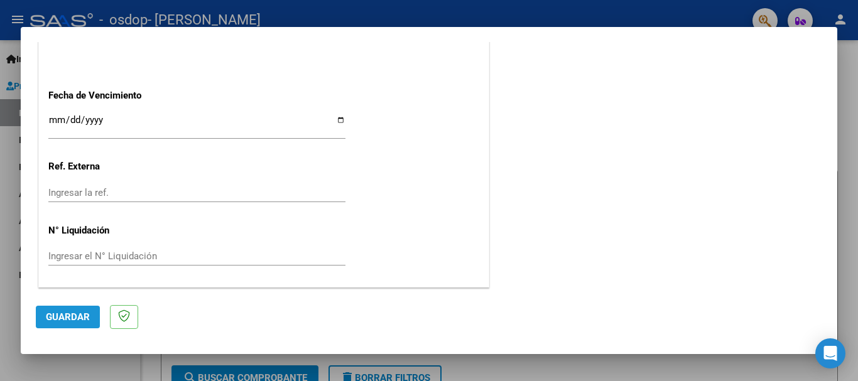
click at [53, 318] on span "Guardar" at bounding box center [68, 317] width 44 height 11
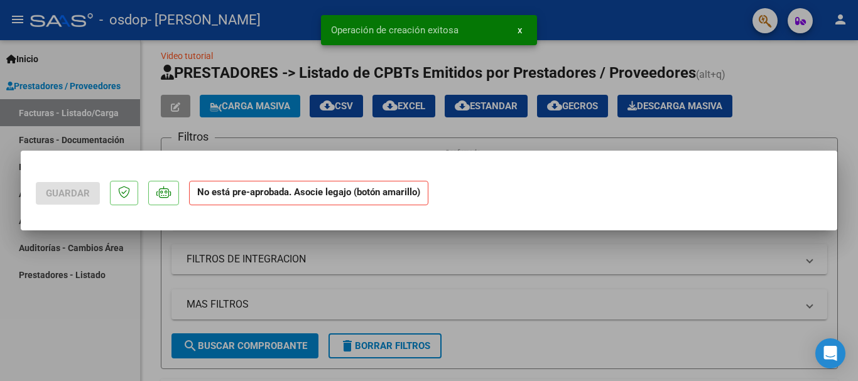
scroll to position [0, 0]
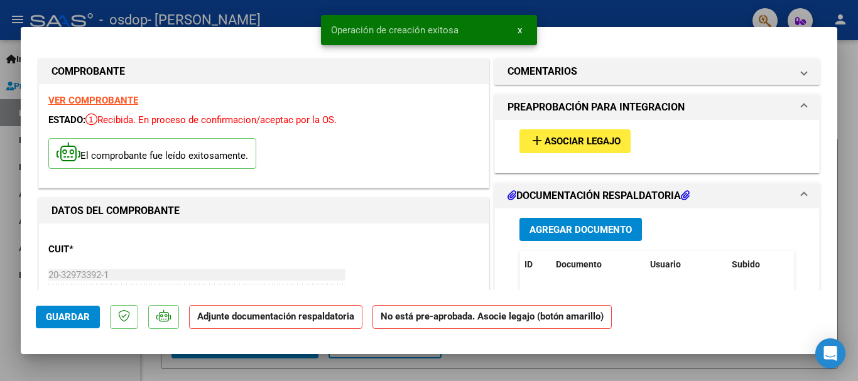
click at [560, 143] on span "Asociar Legajo" at bounding box center [583, 141] width 76 height 11
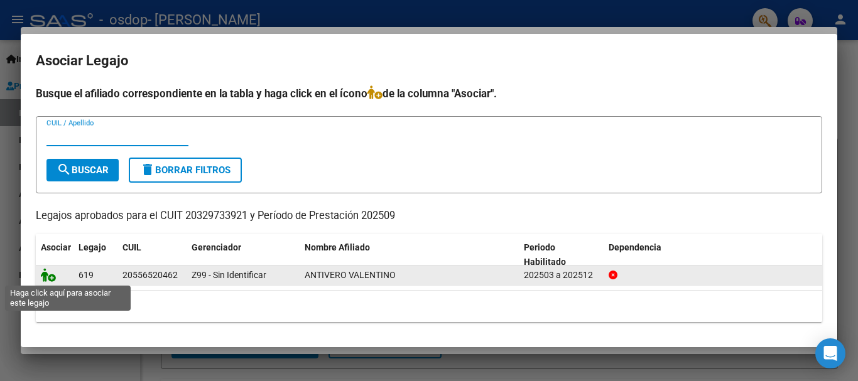
click at [53, 279] on icon at bounding box center [48, 275] width 15 height 14
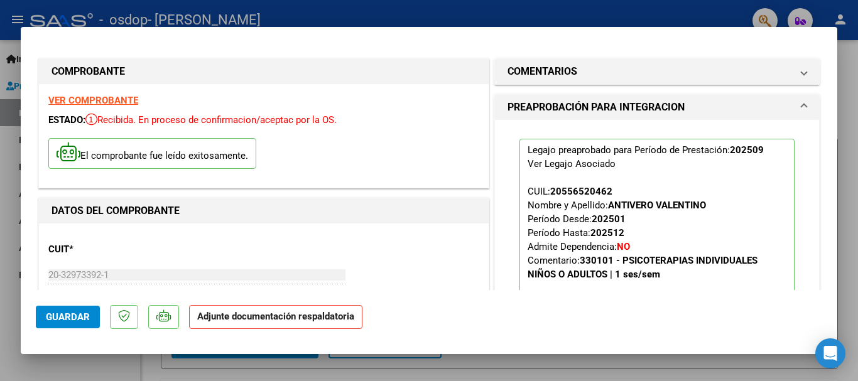
click at [802, 101] on span at bounding box center [804, 107] width 5 height 15
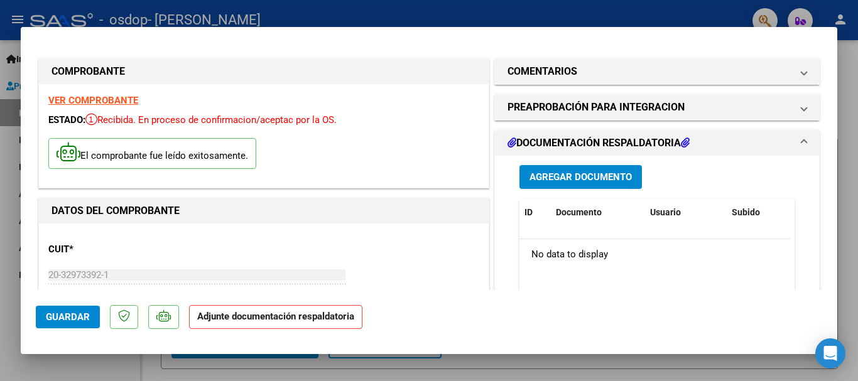
click at [561, 179] on span "Agregar Documento" at bounding box center [581, 177] width 102 height 11
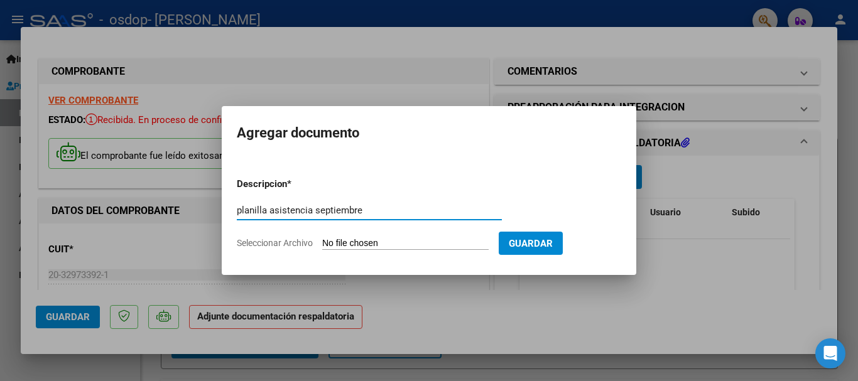
type input "planilla asistencia septiembre"
click at [415, 242] on input "Seleccionar Archivo" at bounding box center [405, 244] width 166 height 12
type input "C:\fakepath\Asistencia septiembre.PDF"
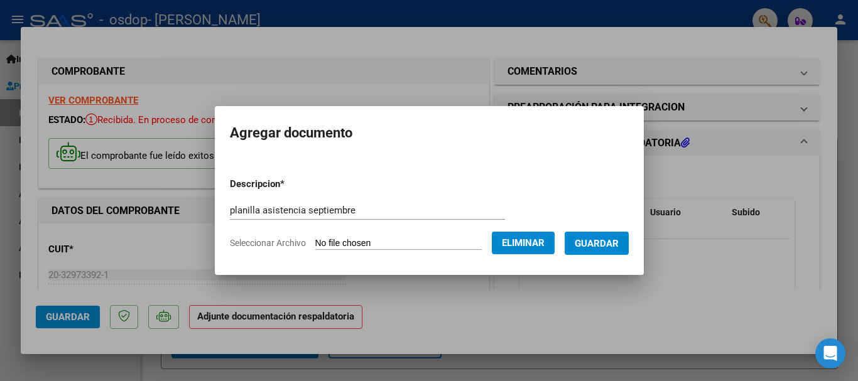
click at [602, 242] on span "Guardar" at bounding box center [597, 243] width 44 height 11
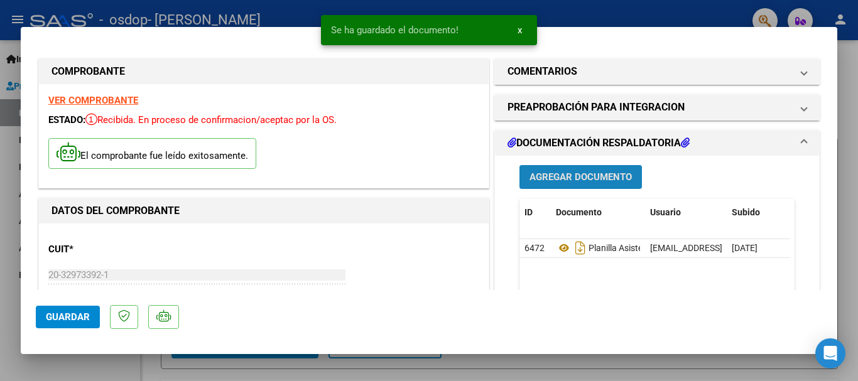
click at [575, 176] on span "Agregar Documento" at bounding box center [581, 177] width 102 height 11
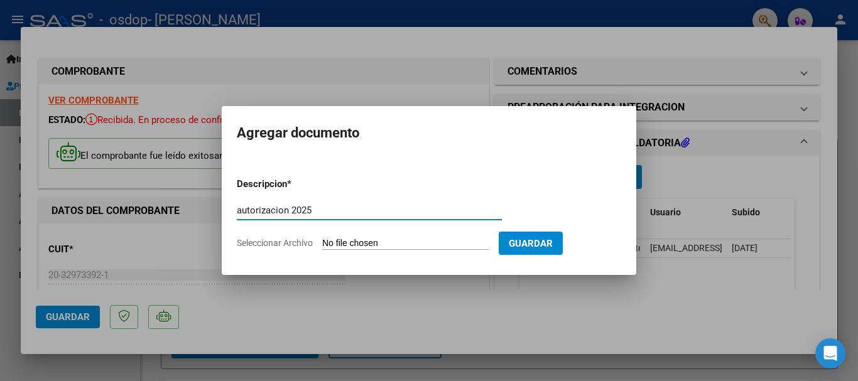
type input "autorizacion 2025"
click at [396, 246] on input "Seleccionar Archivo" at bounding box center [405, 244] width 166 height 12
type input "C:\fakepath\Autorizacion 2025.PDF"
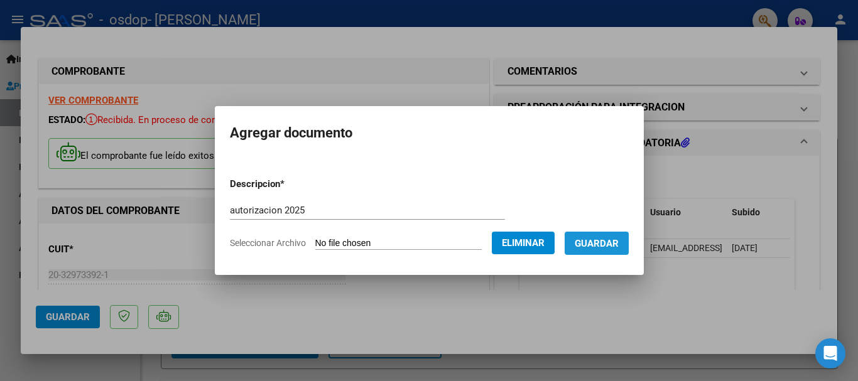
click at [600, 250] on button "Guardar" at bounding box center [597, 243] width 64 height 23
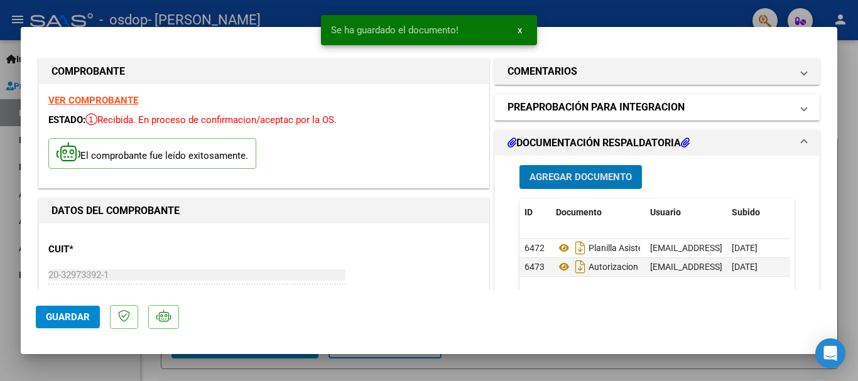
click at [802, 108] on span at bounding box center [804, 107] width 5 height 15
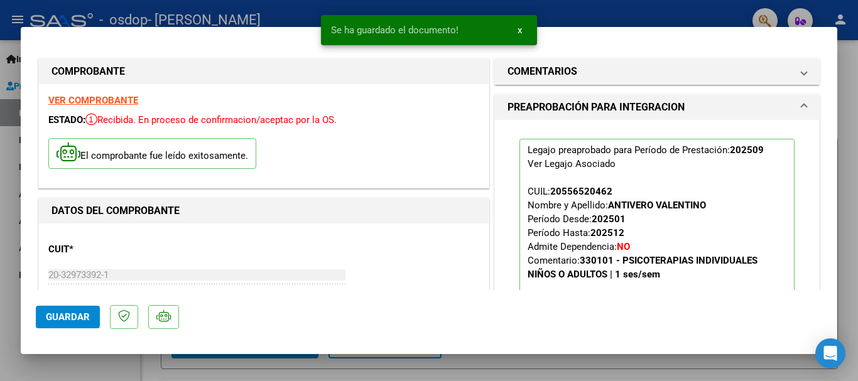
click at [802, 108] on span at bounding box center [804, 107] width 5 height 15
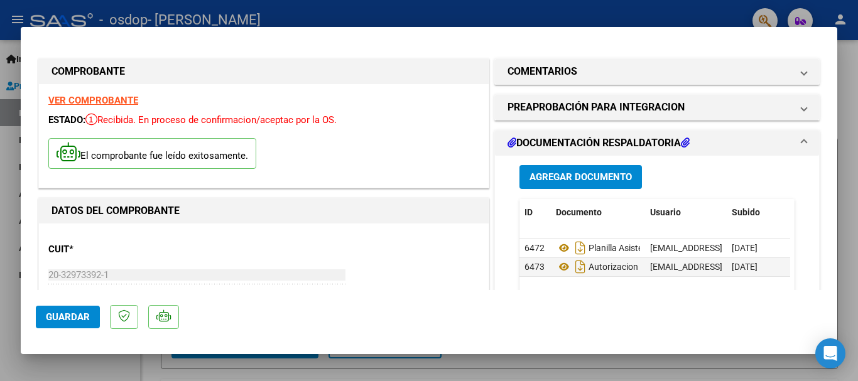
click at [55, 324] on button "Guardar" at bounding box center [68, 317] width 64 height 23
click at [851, 71] on div at bounding box center [429, 190] width 858 height 381
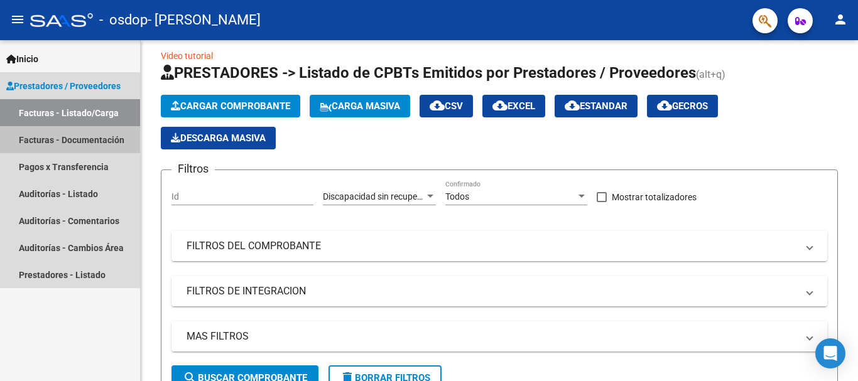
click at [72, 141] on link "Facturas - Documentación" at bounding box center [70, 139] width 140 height 27
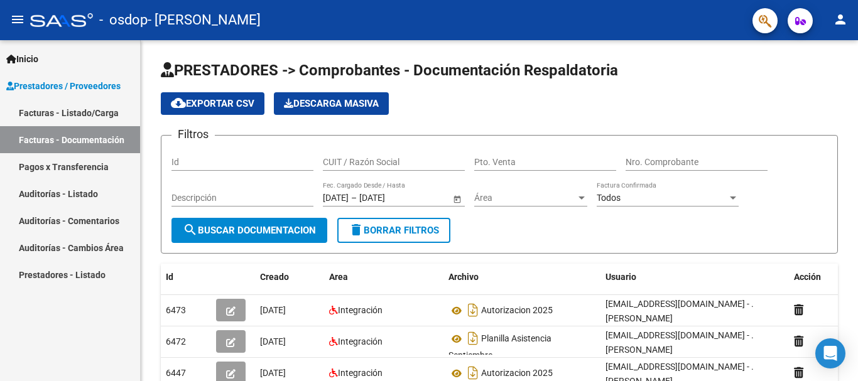
click at [89, 107] on link "Facturas - Listado/Carga" at bounding box center [70, 112] width 140 height 27
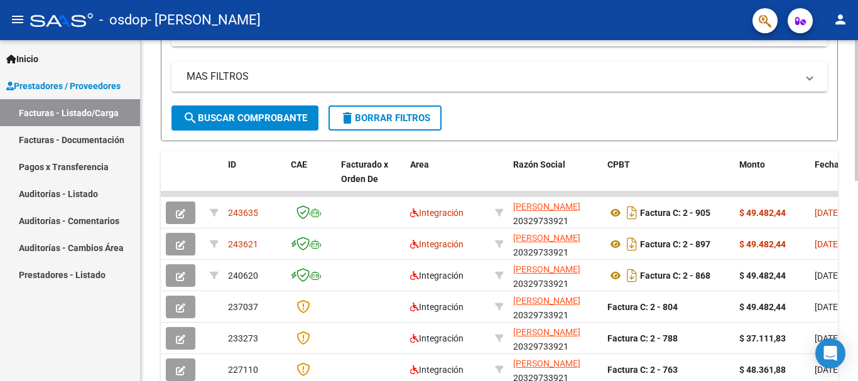
scroll to position [276, 0]
